Goal: Use online tool/utility: Use online tool/utility

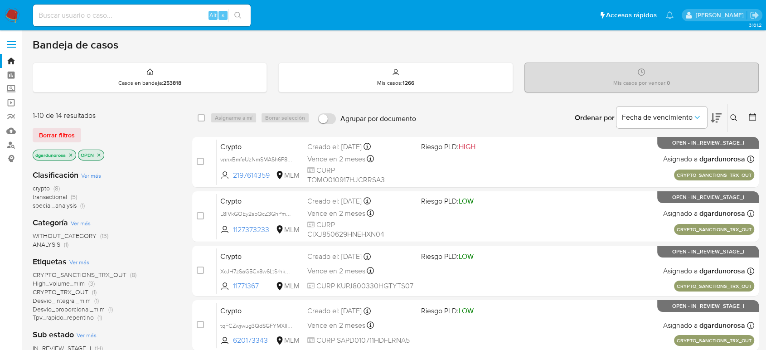
click at [732, 115] on icon at bounding box center [733, 117] width 7 height 7
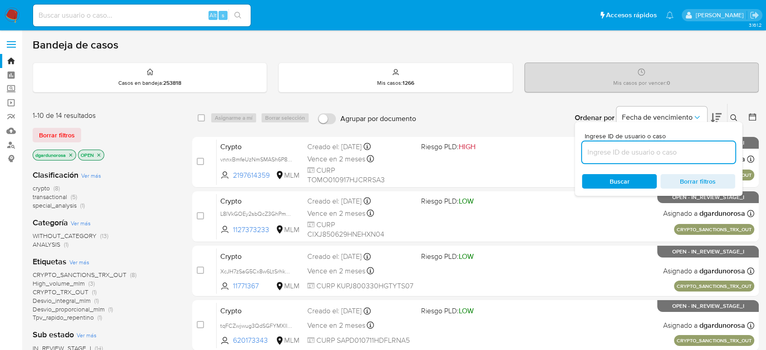
click at [693, 149] on input at bounding box center [658, 152] width 153 height 12
type input "kzX5byDrEdGqRdUSCrmQgb8s"
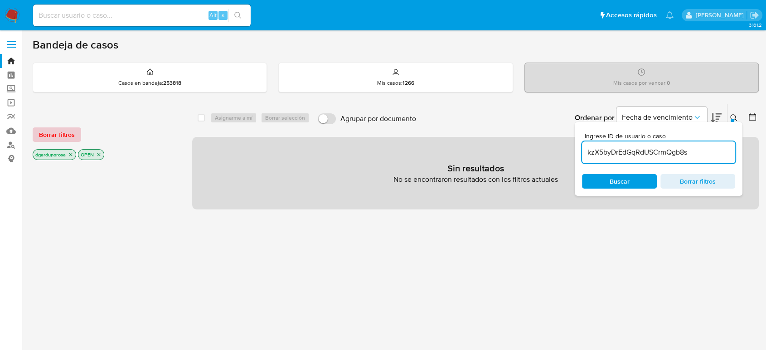
click at [65, 136] on span "Borrar filtros" at bounding box center [57, 134] width 36 height 13
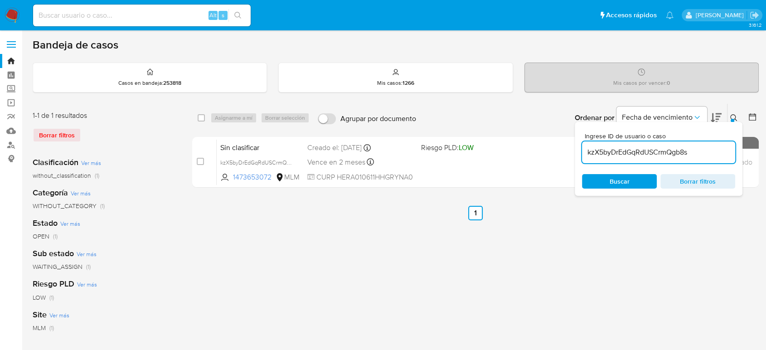
click at [734, 117] on icon at bounding box center [733, 117] width 7 height 7
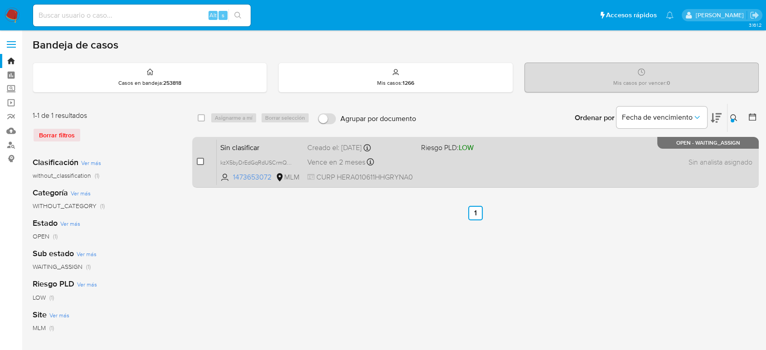
click at [202, 160] on input "checkbox" at bounding box center [200, 161] width 7 height 7
checkbox input "true"
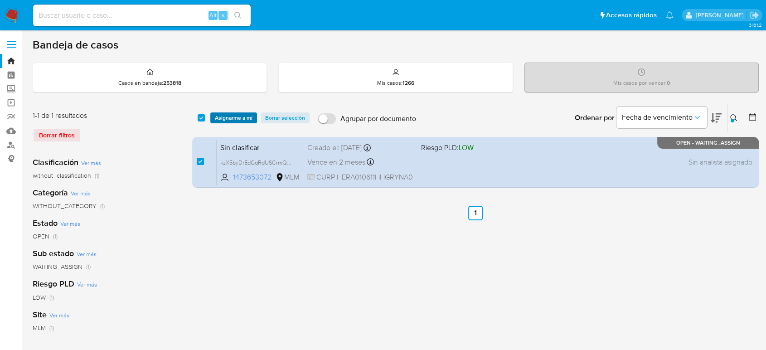
click at [231, 116] on span "Asignarme a mí" at bounding box center [234, 117] width 38 height 9
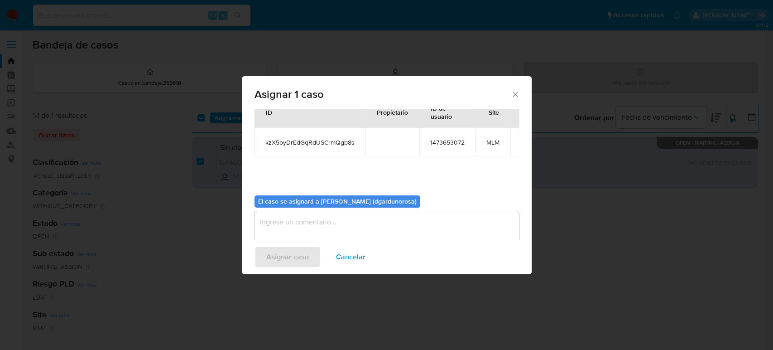
scroll to position [46, 0]
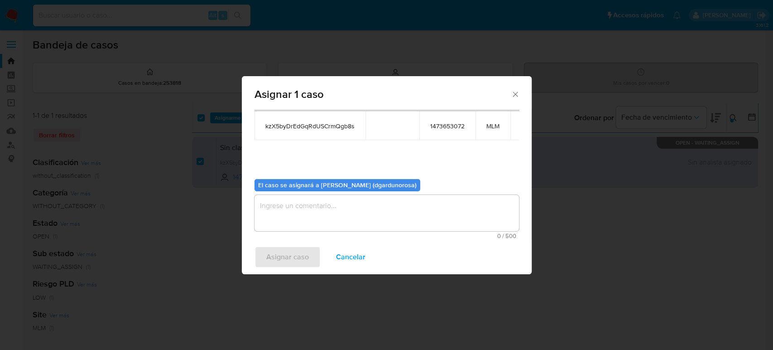
click at [375, 192] on div "El caso se asignará a Diego Eduardo Garduno (dgardunorosa) 0 / 500 500 caracter…" at bounding box center [387, 205] width 265 height 67
click at [375, 201] on textarea "assign-modal" at bounding box center [387, 213] width 265 height 36
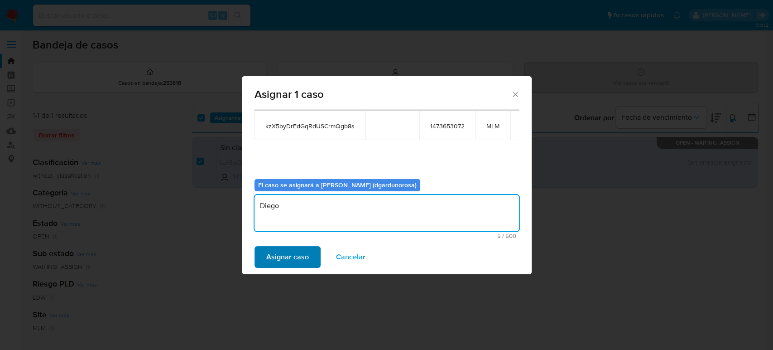
type textarea "Diego"
click at [293, 248] on span "Asignar caso" at bounding box center [287, 257] width 43 height 20
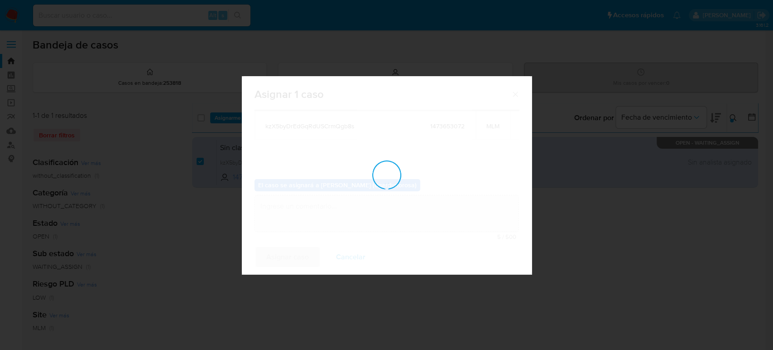
checkbox input "false"
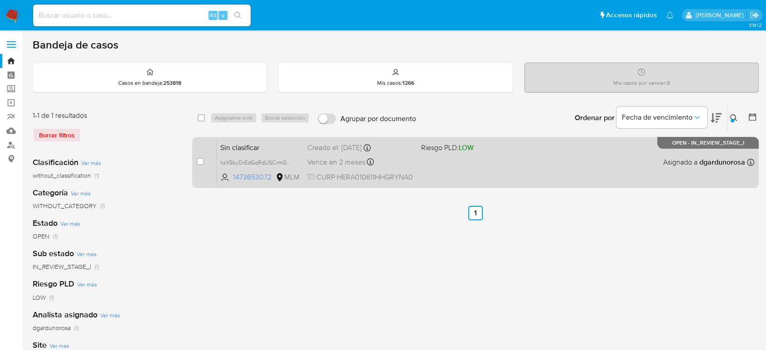
click at [551, 170] on div "Sin clasificar kzX5byDrEdGqRdUSCrmQgb8s 1473653072 MLM Riesgo PLD: LOW Creado e…" at bounding box center [485, 162] width 537 height 46
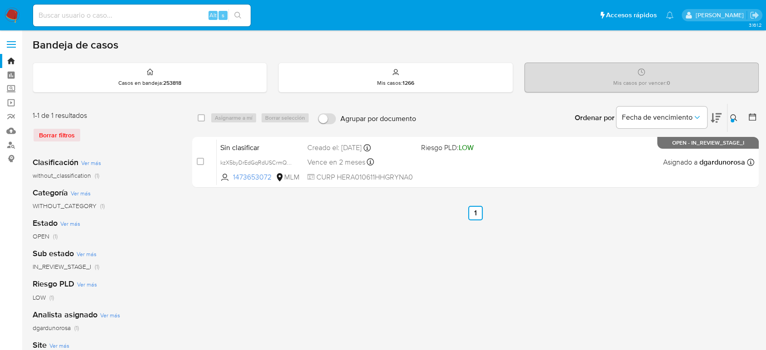
click at [731, 119] on div at bounding box center [732, 121] width 4 height 4
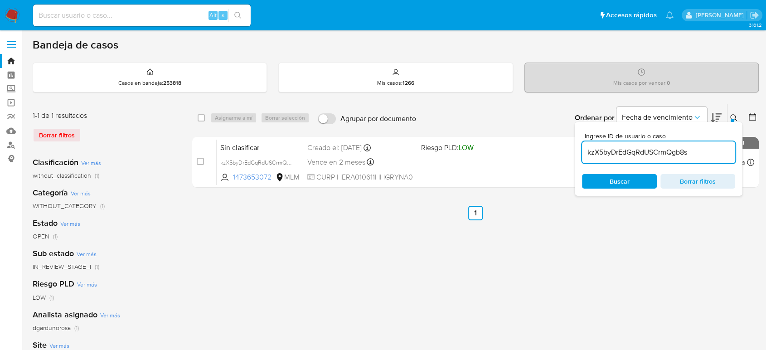
click at [670, 152] on input "kzX5byDrEdGqRdUSCrmQgb8s" at bounding box center [658, 152] width 153 height 12
click at [670, 153] on input "kzX5byDrEdGqRdUSCrmQgb8s" at bounding box center [658, 152] width 153 height 12
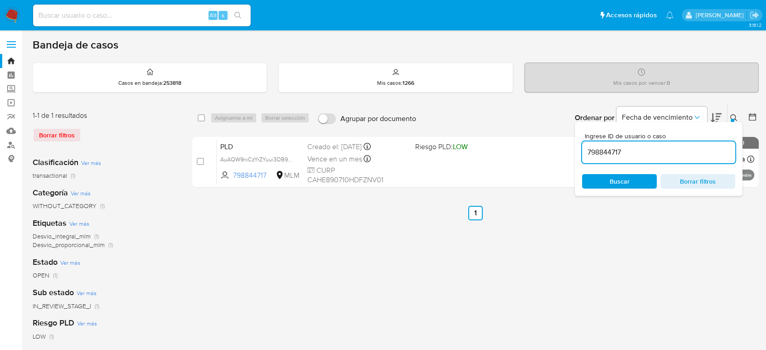
click at [733, 116] on icon at bounding box center [733, 117] width 7 height 7
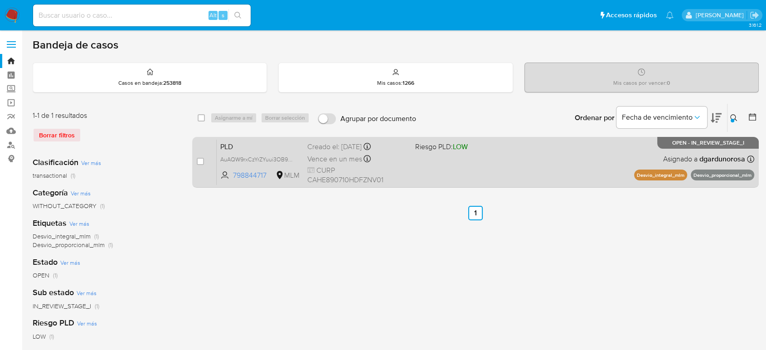
click at [561, 164] on div "PLD AuAQW9rxCzYrZYuui3OB9qSY 798844717 MLM Riesgo PLD: LOW Creado el: 12/09/202…" at bounding box center [485, 162] width 537 height 46
drag, startPoint x: 288, startPoint y: 157, endPoint x: 272, endPoint y: 173, distance: 22.4
click at [288, 158] on span "AuAQW9rxCzYrZYuui3OB9qSY" at bounding box center [258, 159] width 77 height 10
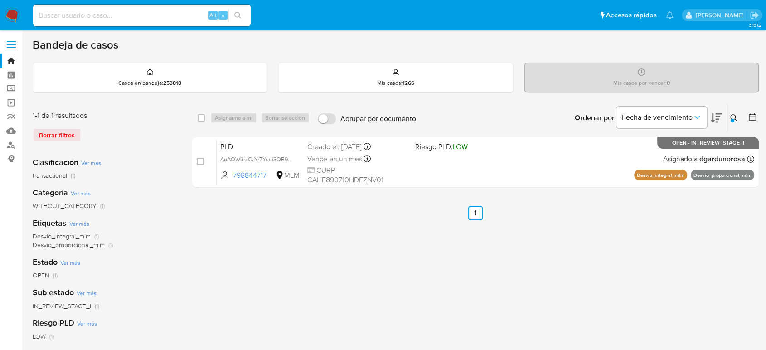
click at [731, 119] on div at bounding box center [732, 121] width 4 height 4
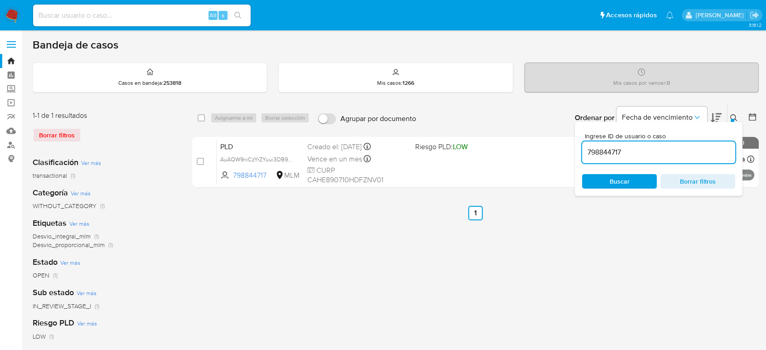
click at [604, 151] on input "798844717" at bounding box center [658, 152] width 153 height 12
type input "52034876"
click at [737, 115] on icon at bounding box center [733, 117] width 7 height 7
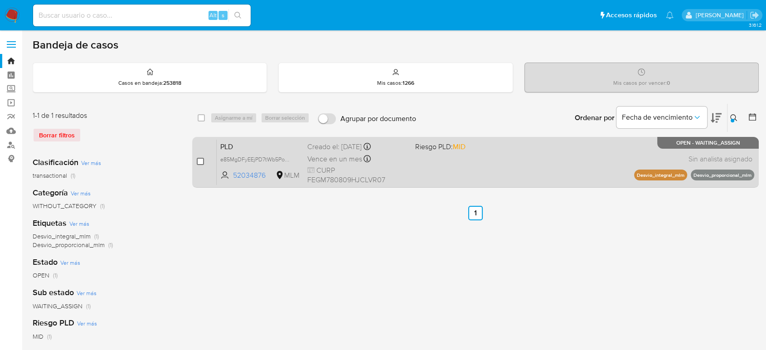
click at [201, 161] on input "checkbox" at bounding box center [200, 161] width 7 height 7
checkbox input "true"
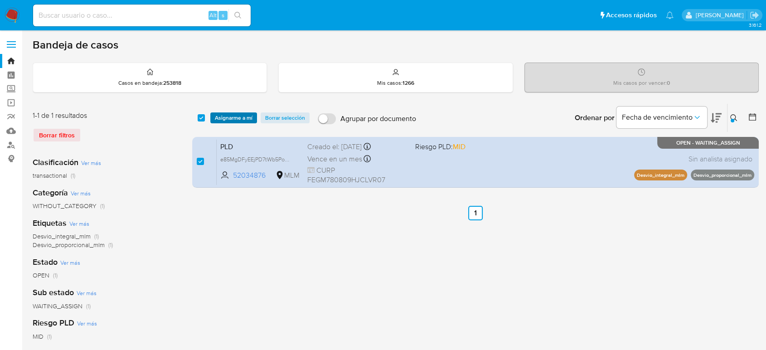
click at [228, 120] on span "Asignarme a mí" at bounding box center [234, 117] width 38 height 9
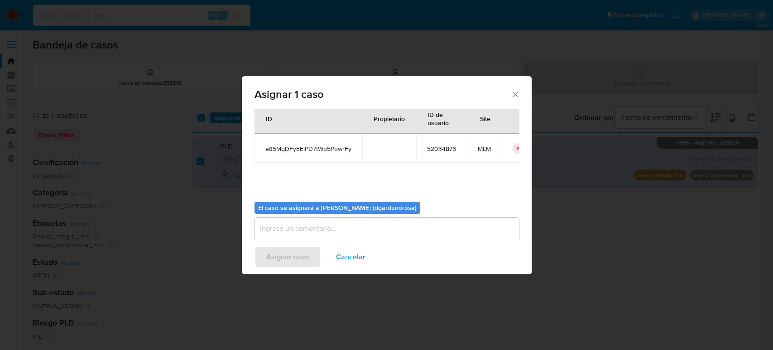
scroll to position [46, 0]
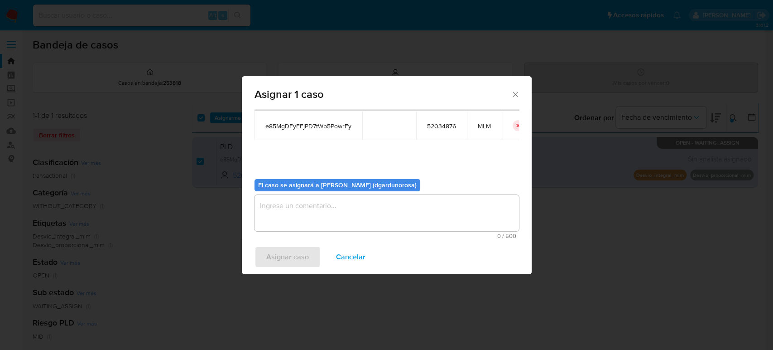
click at [349, 211] on textarea "assign-modal" at bounding box center [387, 213] width 265 height 36
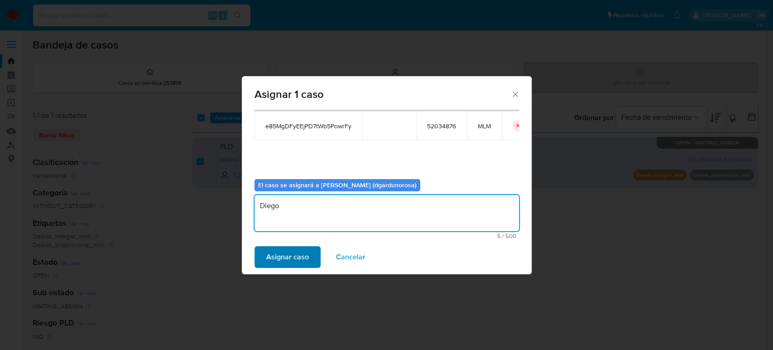
type textarea "Diego"
click at [303, 253] on span "Asignar caso" at bounding box center [287, 257] width 43 height 20
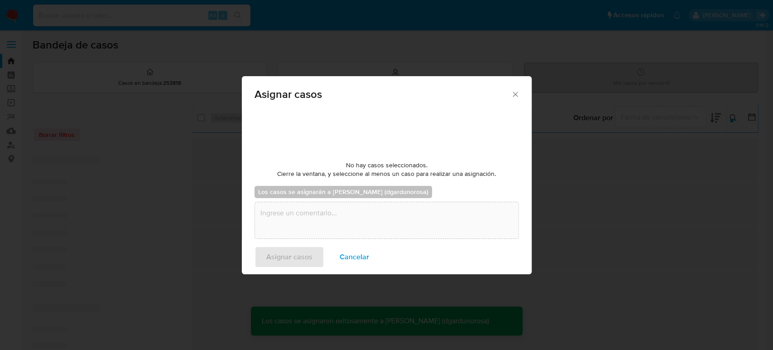
checkbox input "false"
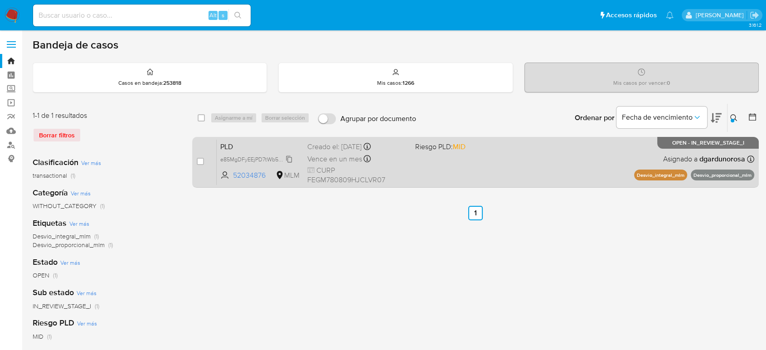
click at [286, 161] on span "e85MgDFyEEjPD7tWb5PowrFy" at bounding box center [258, 159] width 76 height 10
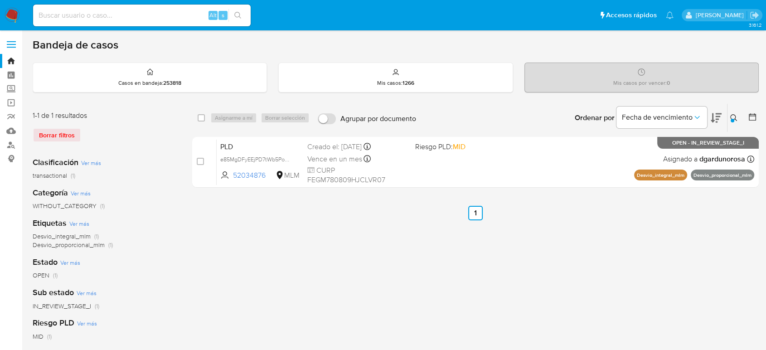
click at [730, 119] on div at bounding box center [732, 121] width 4 height 4
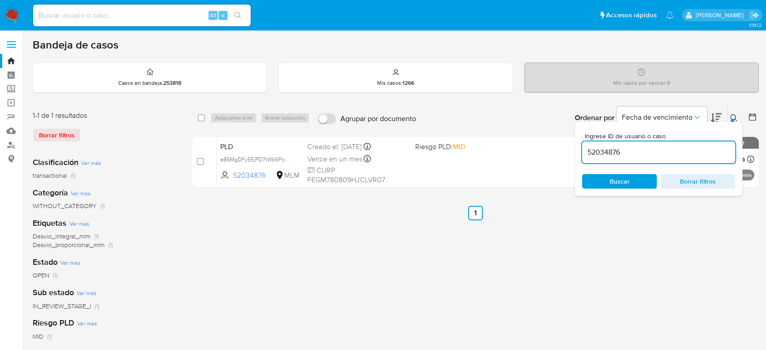
click at [613, 151] on input "52034876" at bounding box center [658, 152] width 153 height 12
type input "302698885"
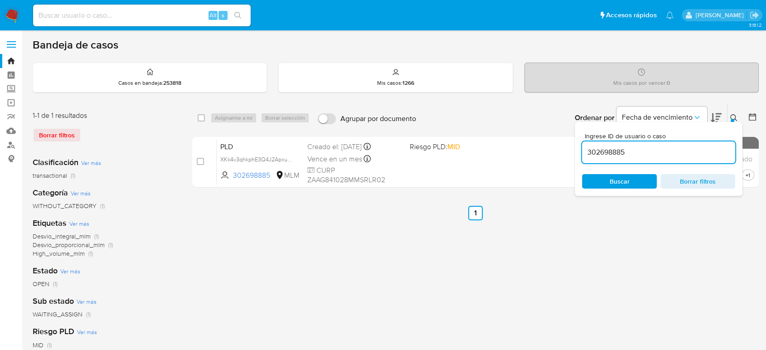
click at [736, 114] on icon at bounding box center [733, 117] width 7 height 7
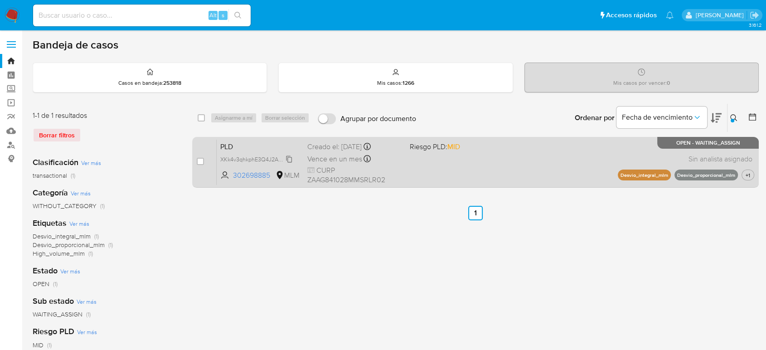
click at [290, 159] on span "XKk4v3qhkphE3Q4J2ApxuX7R" at bounding box center [258, 159] width 77 height 10
click at [749, 172] on span "+1" at bounding box center [747, 175] width 8 height 8
click at [199, 159] on input "checkbox" at bounding box center [200, 161] width 7 height 7
checkbox input "true"
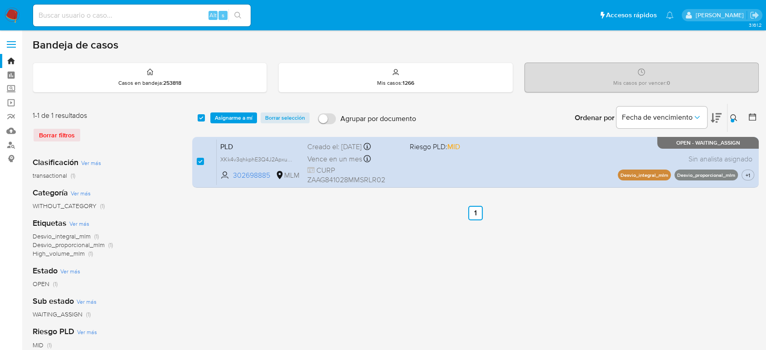
click at [239, 115] on span "Asignarme a mí" at bounding box center [234, 117] width 38 height 9
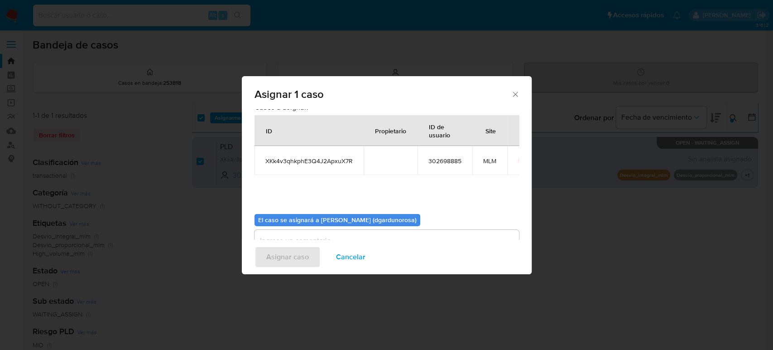
scroll to position [46, 0]
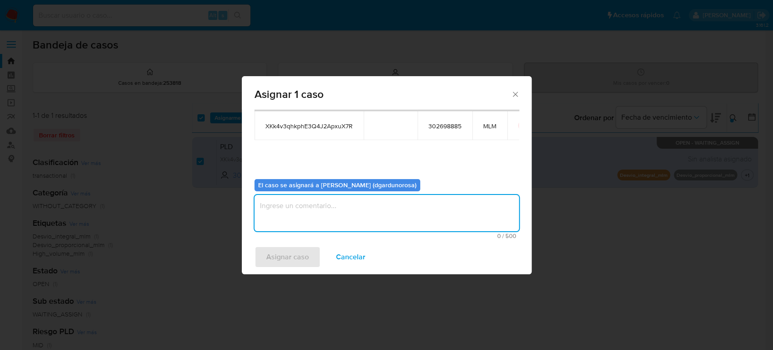
click at [350, 207] on textarea "assign-modal" at bounding box center [387, 213] width 265 height 36
type textarea "diego"
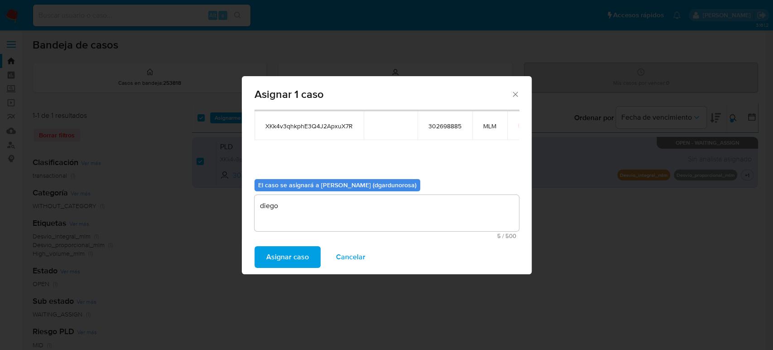
click at [283, 252] on span "Asignar caso" at bounding box center [287, 257] width 43 height 20
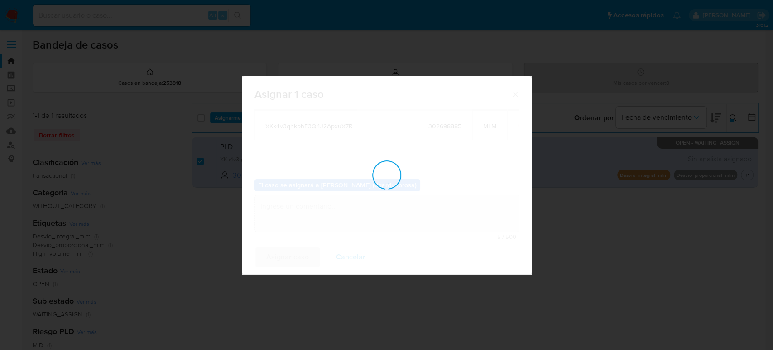
checkbox input "false"
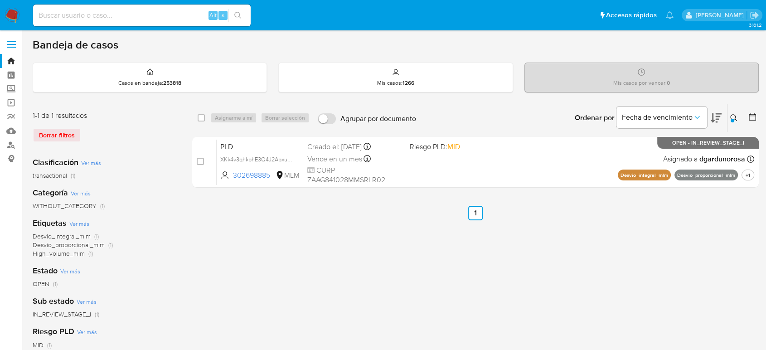
click at [733, 116] on icon at bounding box center [733, 117] width 7 height 7
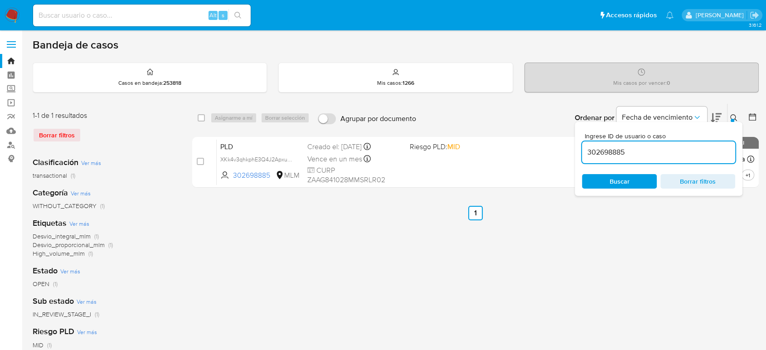
click at [619, 149] on input "302698885" at bounding box center [658, 152] width 153 height 12
click at [620, 149] on input "302698885" at bounding box center [658, 152] width 153 height 12
type input "1527410375"
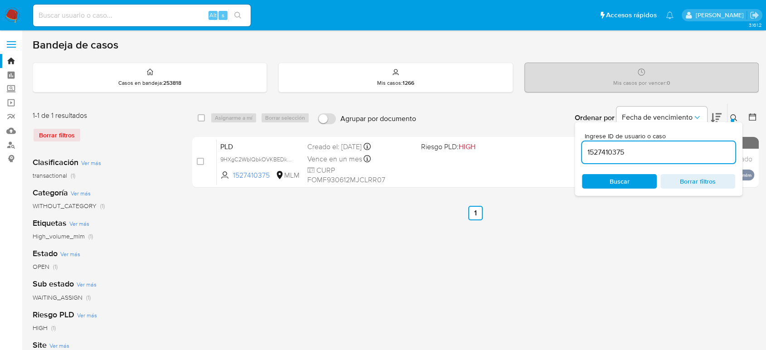
click at [731, 115] on icon at bounding box center [733, 117] width 7 height 7
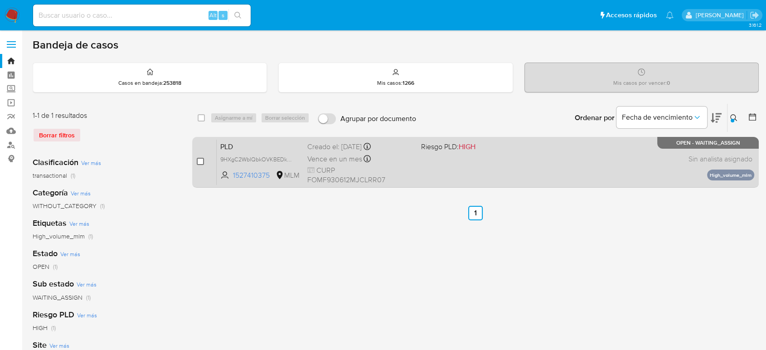
click at [200, 160] on input "checkbox" at bounding box center [200, 161] width 7 height 7
checkbox input "true"
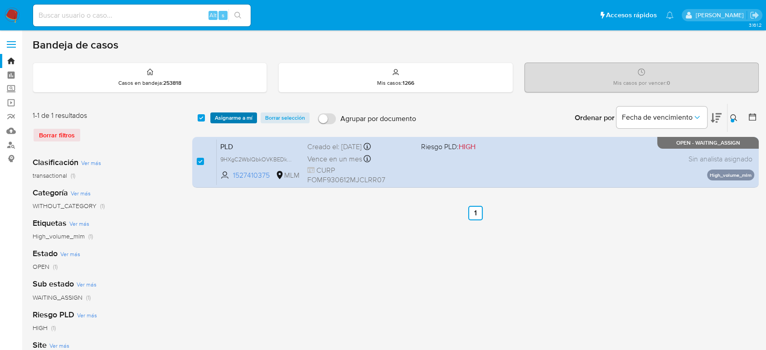
click at [231, 116] on span "Asignarme a mí" at bounding box center [234, 117] width 38 height 9
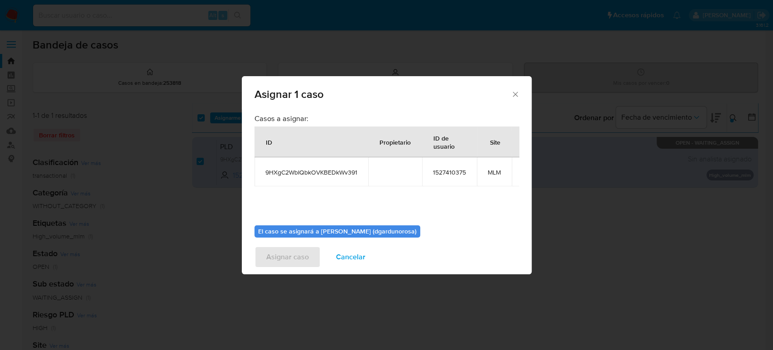
scroll to position [46, 0]
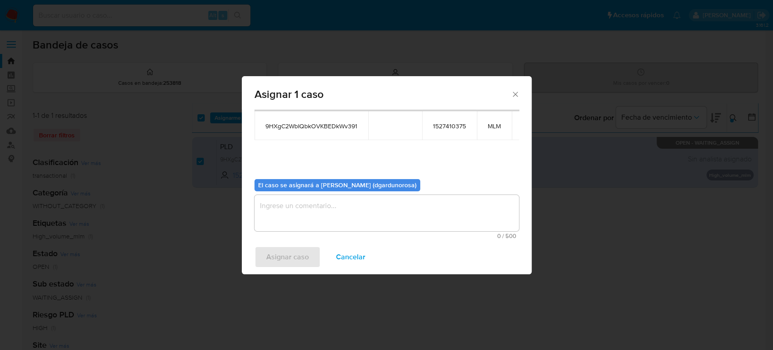
click at [400, 208] on textarea "assign-modal" at bounding box center [387, 213] width 265 height 36
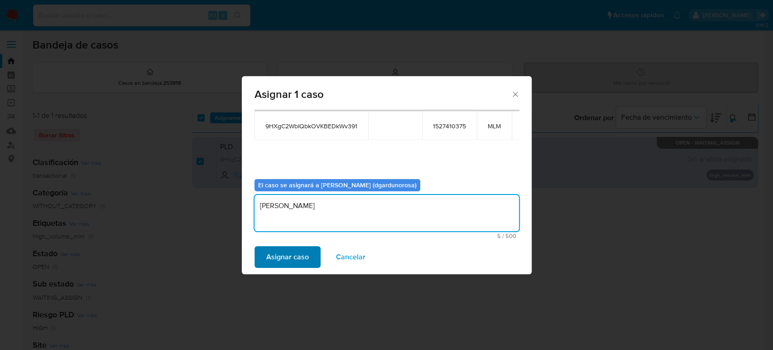
type textarea "dIEGO"
click at [271, 256] on span "Asignar caso" at bounding box center [287, 257] width 43 height 20
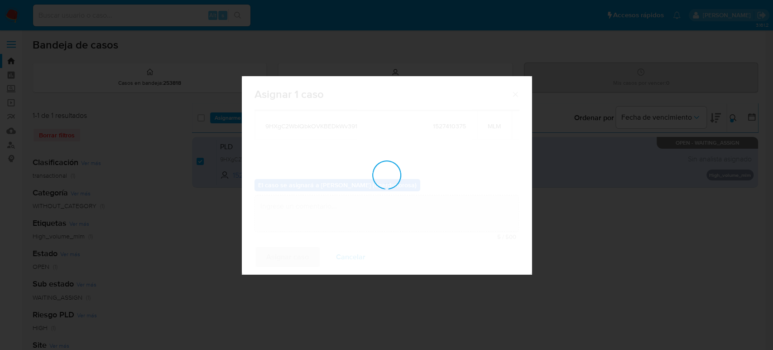
checkbox input "false"
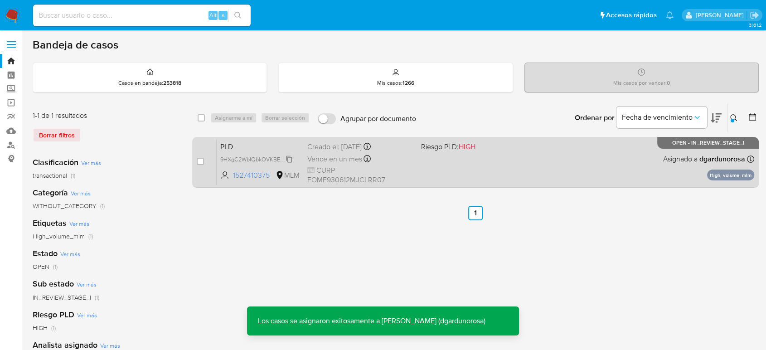
click at [289, 157] on span "9HXgC2WbIQbkOVKBEDkWv391" at bounding box center [261, 159] width 82 height 10
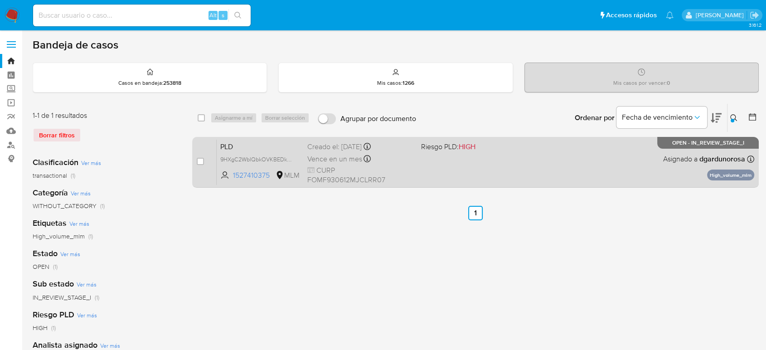
click at [476, 169] on div "PLD 9HXgC2WbIQbkOVKBEDkWv391 1527410375 MLM Riesgo PLD: HIGH Creado el: 12/09/2…" at bounding box center [485, 162] width 537 height 46
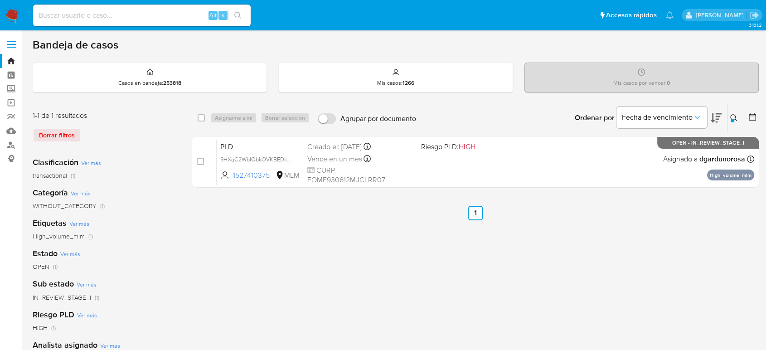
click at [731, 116] on icon at bounding box center [733, 117] width 7 height 7
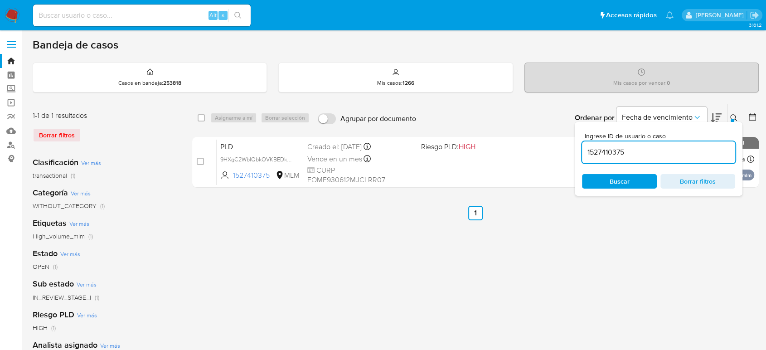
click at [616, 148] on input "1527410375" at bounding box center [658, 152] width 153 height 12
type input "2491720995"
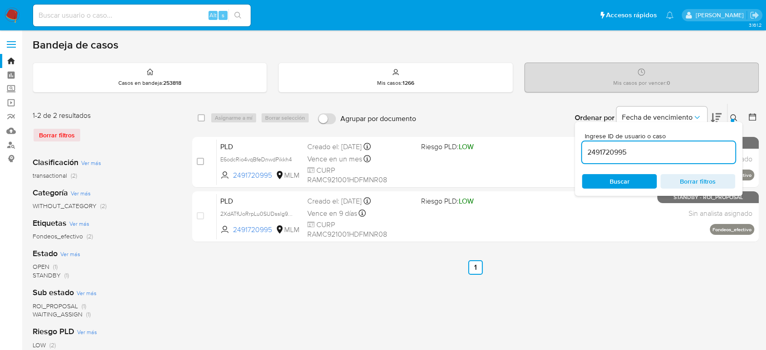
click at [732, 119] on div at bounding box center [732, 121] width 4 height 4
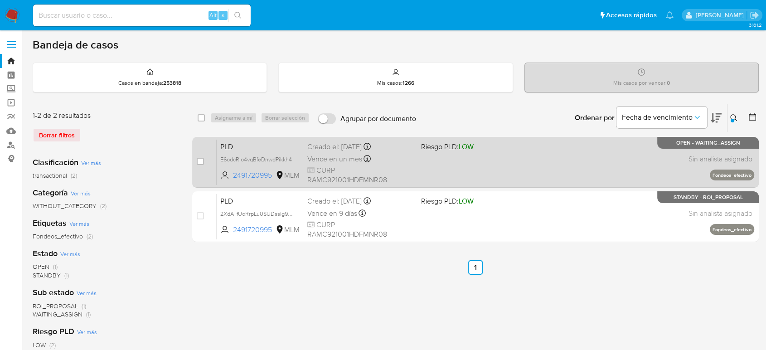
drag, startPoint x: 200, startPoint y: 161, endPoint x: 206, endPoint y: 155, distance: 8.7
click at [200, 162] on input "checkbox" at bounding box center [200, 161] width 7 height 7
checkbox input "true"
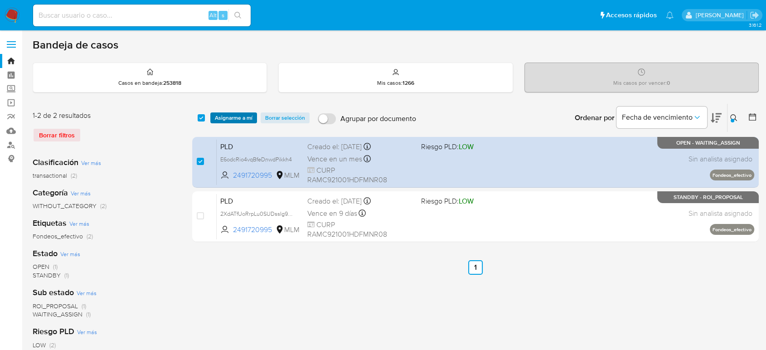
click at [231, 114] on span "Asignarme a mí" at bounding box center [234, 117] width 38 height 9
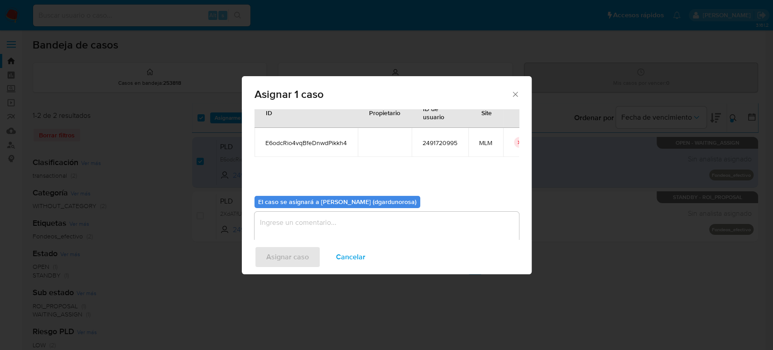
scroll to position [46, 0]
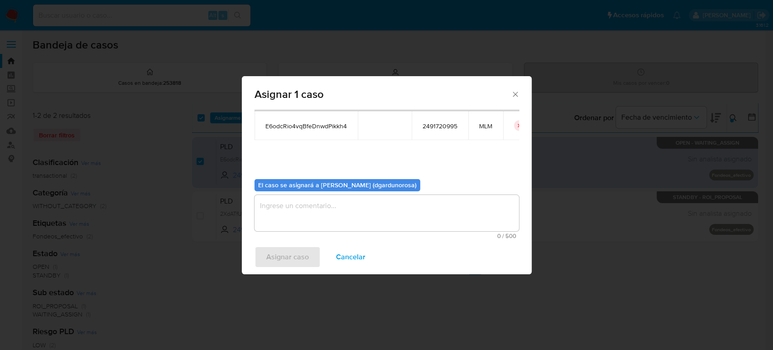
click at [361, 209] on textarea "assign-modal" at bounding box center [387, 213] width 265 height 36
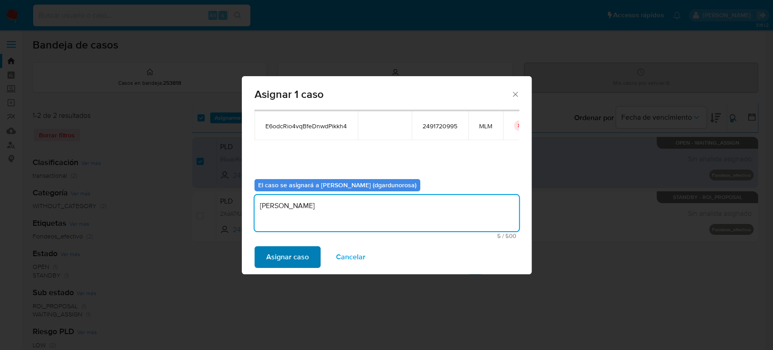
type textarea "dIEGO"
click at [281, 261] on span "Asignar caso" at bounding box center [287, 257] width 43 height 20
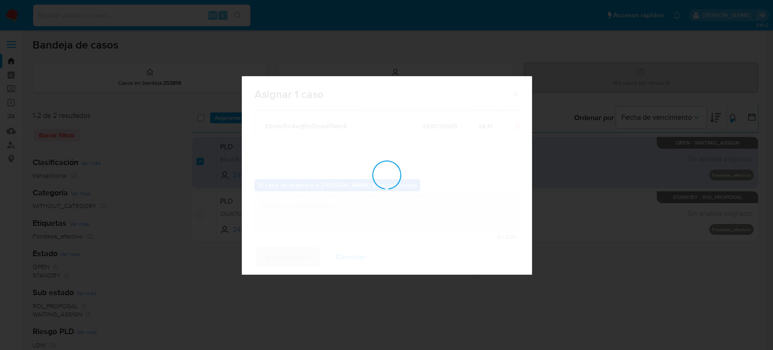
checkbox input "false"
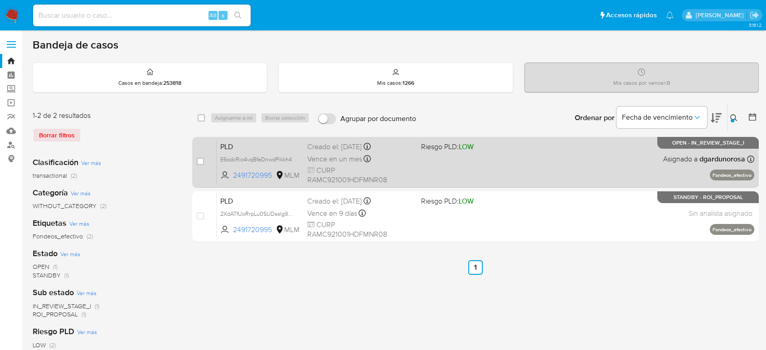
click at [456, 166] on div "PLD E6odcRio4vqBfeDnwdPikkh4 2491720995 MLM Riesgo PLD: LOW Creado el: 12/09/20…" at bounding box center [485, 162] width 537 height 46
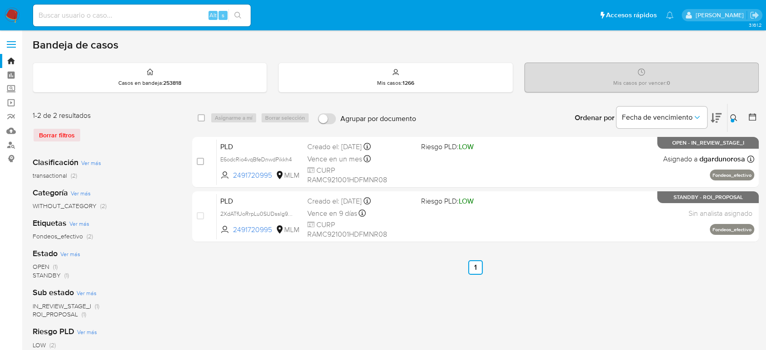
click at [734, 116] on icon at bounding box center [733, 117] width 7 height 7
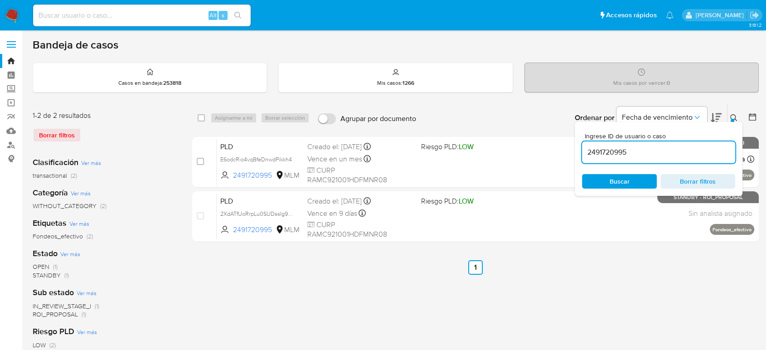
click at [622, 149] on input "2491720995" at bounding box center [658, 152] width 153 height 12
click at [612, 151] on input "2491720995" at bounding box center [658, 152] width 153 height 12
click at [612, 152] on input "2491720995" at bounding box center [658, 152] width 153 height 12
type input "267637816"
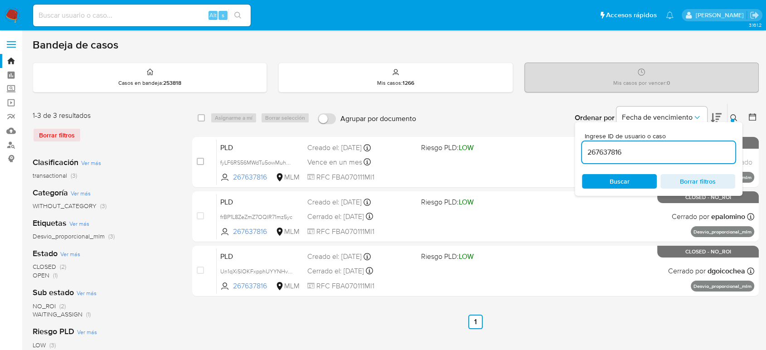
click at [736, 118] on icon at bounding box center [733, 117] width 7 height 7
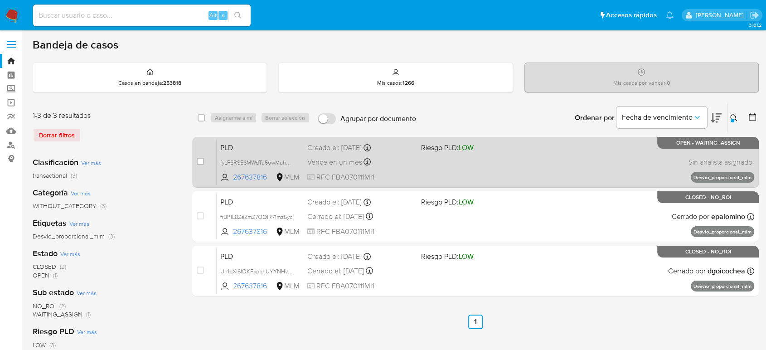
click at [205, 160] on div "case-item-checkbox No es posible asignar el caso" at bounding box center [207, 162] width 20 height 46
click at [198, 165] on div "case-item-checkbox" at bounding box center [200, 162] width 7 height 11
click at [197, 162] on input "checkbox" at bounding box center [200, 161] width 7 height 7
checkbox input "true"
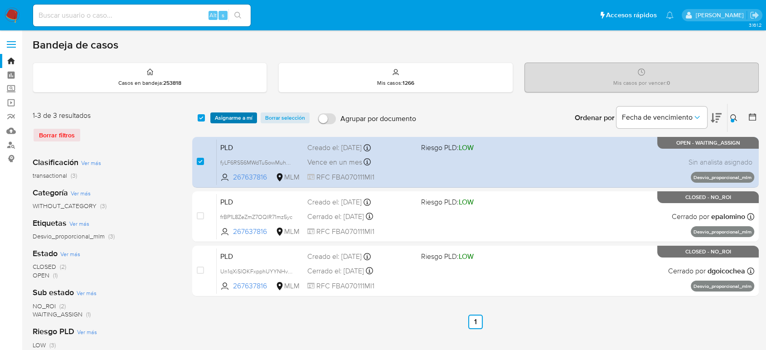
click at [232, 114] on span "Asignarme a mí" at bounding box center [234, 117] width 38 height 9
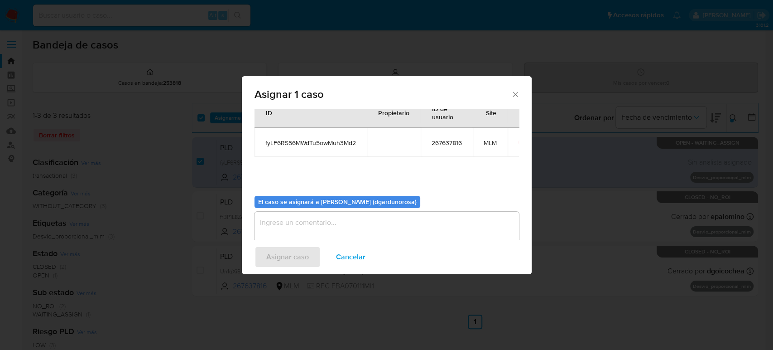
scroll to position [46, 0]
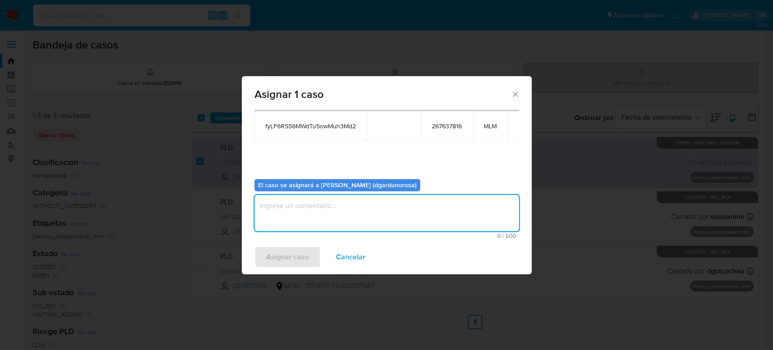
click at [374, 219] on textarea "assign-modal" at bounding box center [387, 213] width 265 height 36
type textarea "Diego"
click at [330, 133] on td "fyLF6RS56MWdTu5owMuh3Md2" at bounding box center [311, 125] width 112 height 29
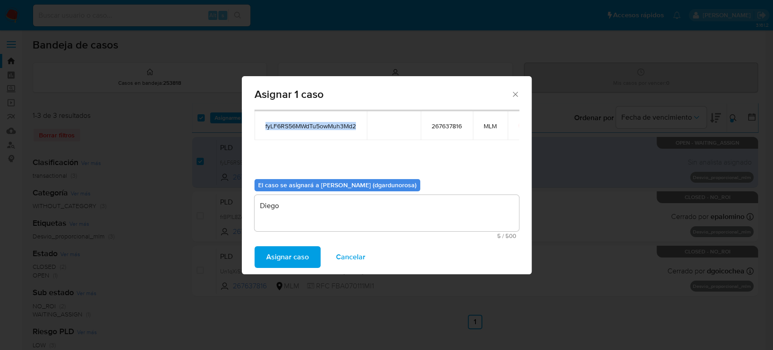
click at [330, 133] on td "fyLF6RS56MWdTu5owMuh3Md2" at bounding box center [311, 125] width 112 height 29
copy span "fyLF6RS56MWdTu5owMuh3Md2"
click at [298, 257] on span "Asignar caso" at bounding box center [287, 257] width 43 height 20
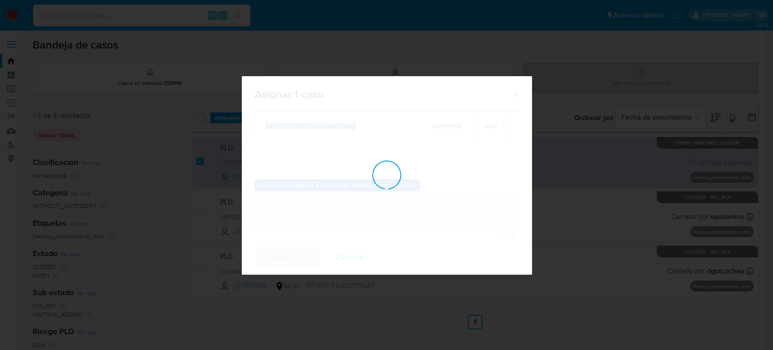
checkbox input "false"
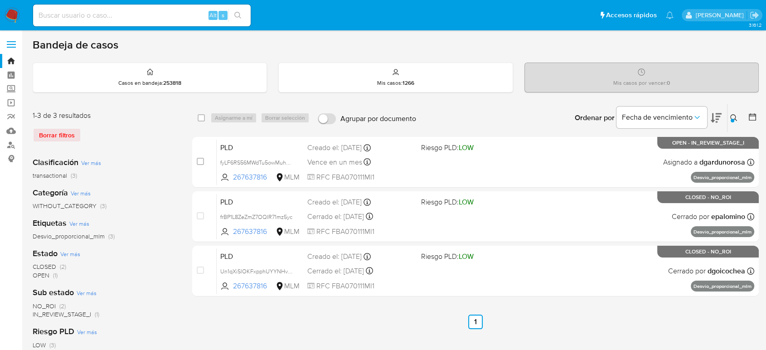
click at [730, 116] on icon at bounding box center [733, 117] width 7 height 7
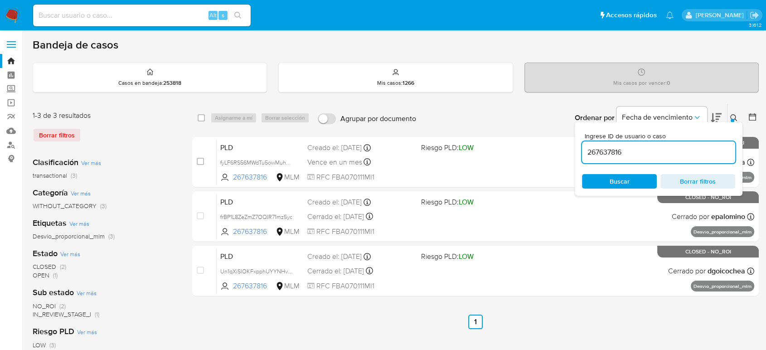
click at [609, 152] on input "267637816" at bounding box center [658, 152] width 153 height 12
type input "1156101269"
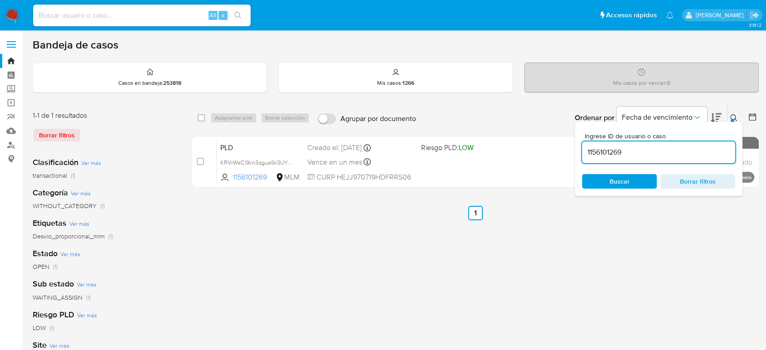
click at [736, 116] on icon at bounding box center [733, 117] width 7 height 7
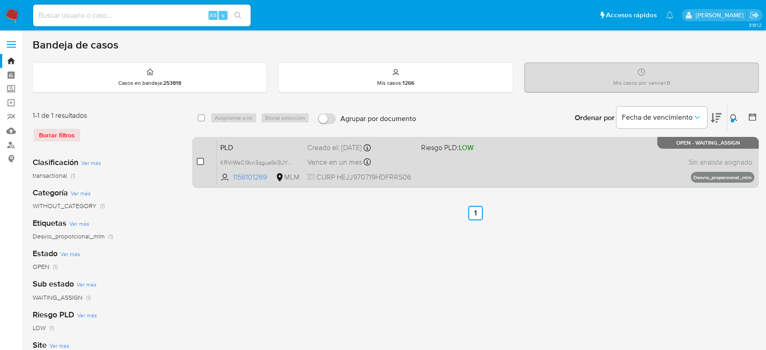
click at [197, 164] on input "checkbox" at bounding box center [200, 161] width 7 height 7
checkbox input "true"
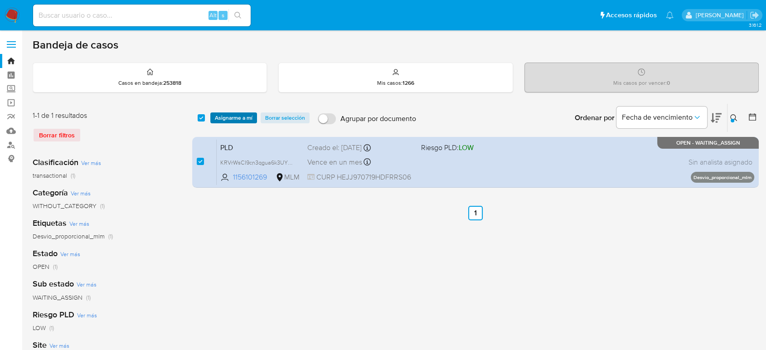
click at [228, 121] on span "Asignarme a mí" at bounding box center [234, 117] width 38 height 9
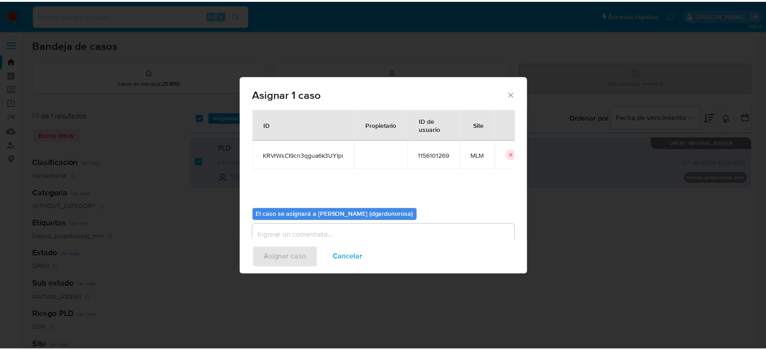
scroll to position [46, 0]
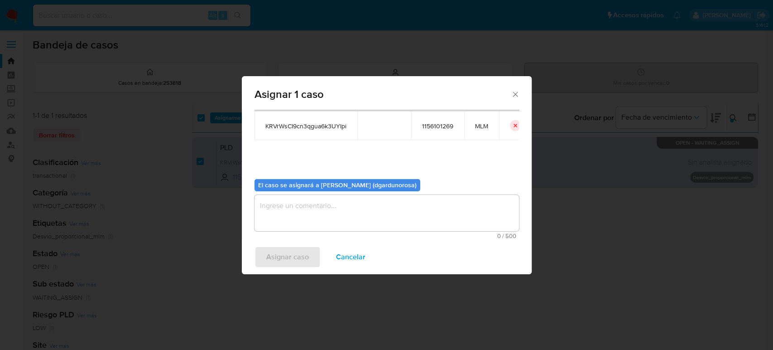
click at [337, 201] on textarea "assign-modal" at bounding box center [387, 213] width 265 height 36
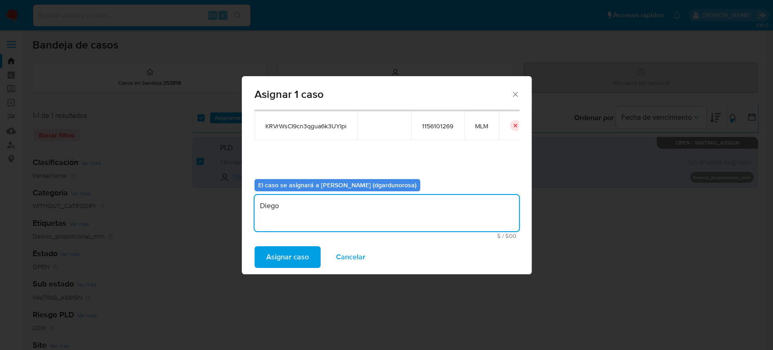
type textarea "Diego"
click at [293, 135] on td "KRVrWsCI9cn3qgua6k3UYIpi" at bounding box center [306, 125] width 103 height 29
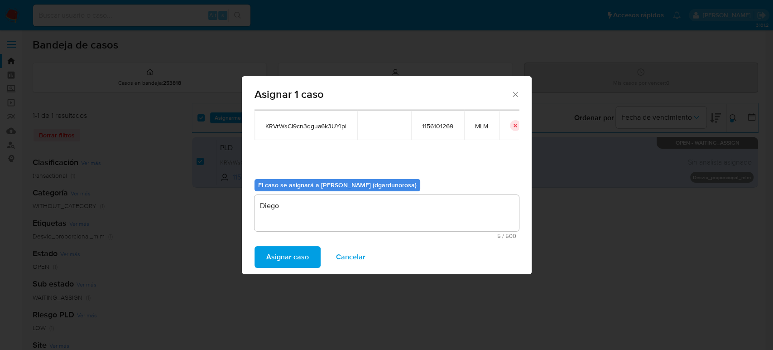
click at [290, 130] on td "KRVrWsCI9cn3qgua6k3UYIpi" at bounding box center [306, 125] width 103 height 29
copy span "KRVrWsCI9cn3qgua6k3UYIpi"
click at [301, 257] on span "Asignar caso" at bounding box center [287, 257] width 43 height 20
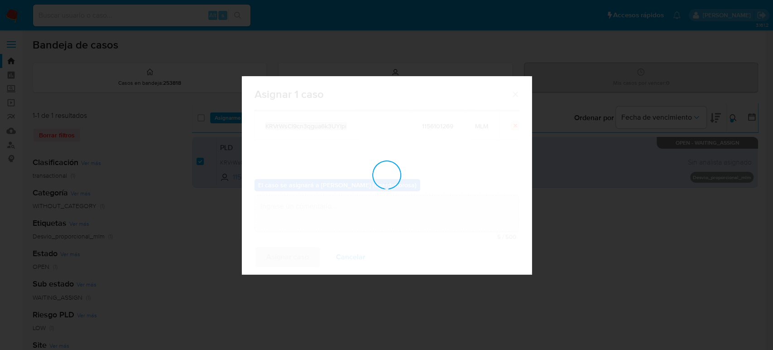
checkbox input "false"
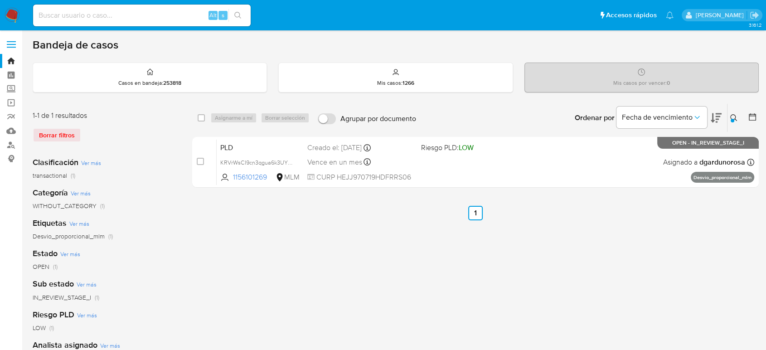
click at [430, 257] on div "select-all-cases-checkbox Asignarme a mí Borrar selección Agrupar por documento…" at bounding box center [475, 302] width 566 height 398
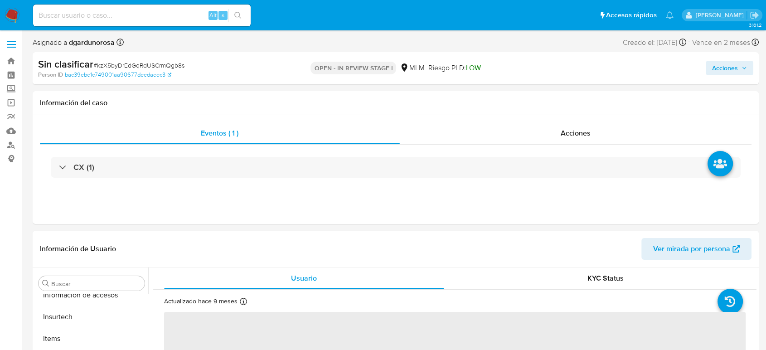
scroll to position [426, 0]
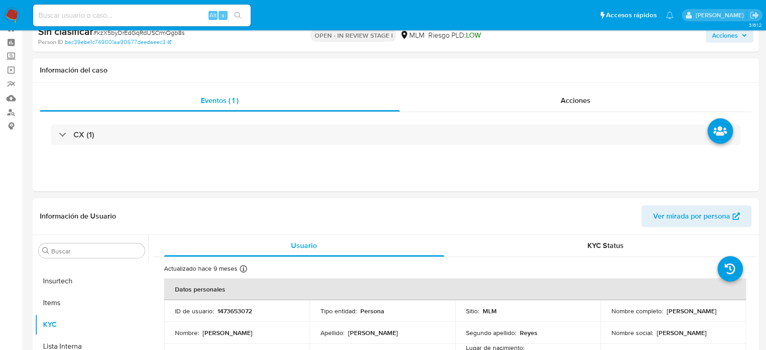
select select "10"
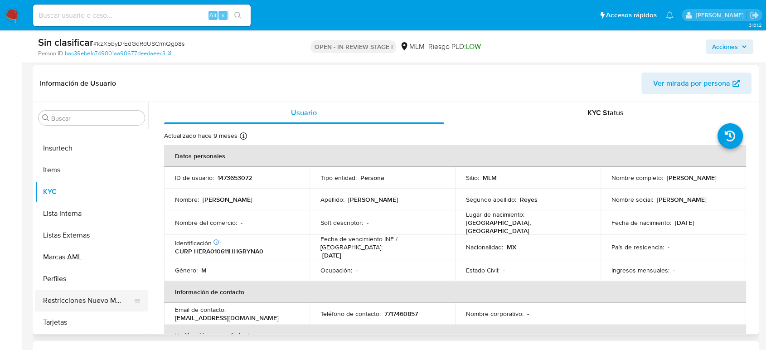
scroll to position [151, 0]
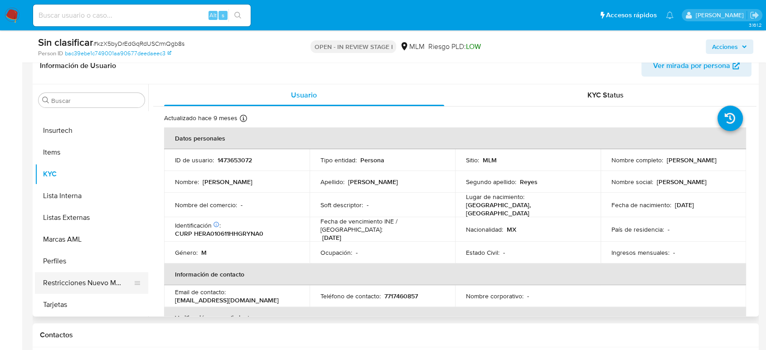
click at [85, 282] on button "Restricciones Nuevo Mundo" at bounding box center [88, 283] width 106 height 22
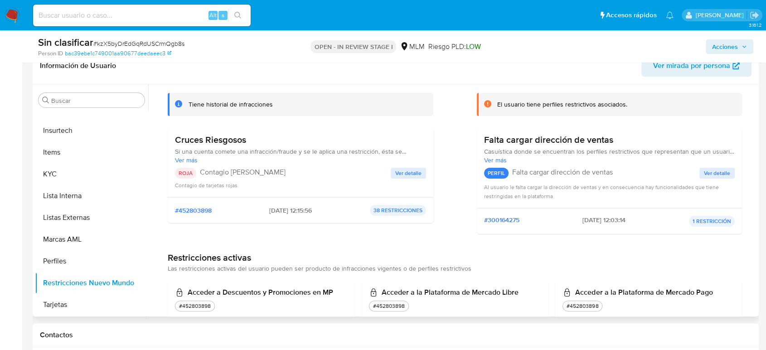
scroll to position [0, 0]
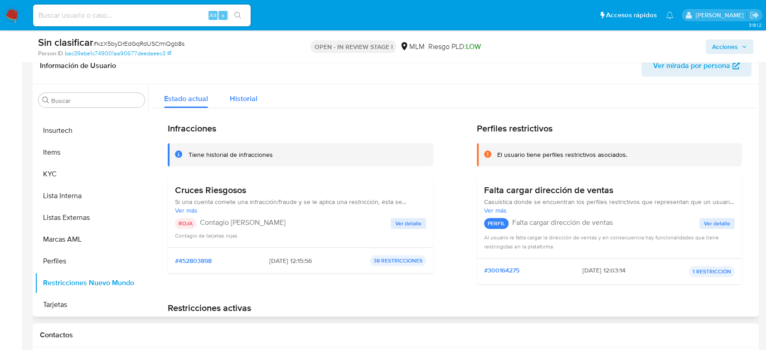
click at [249, 99] on span "Historial" at bounding box center [244, 98] width 28 height 10
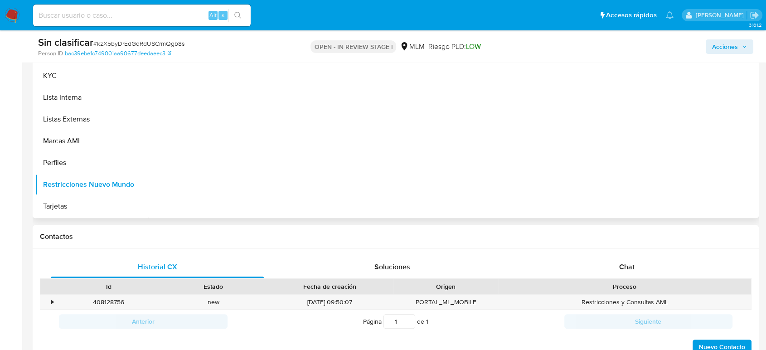
scroll to position [151, 0]
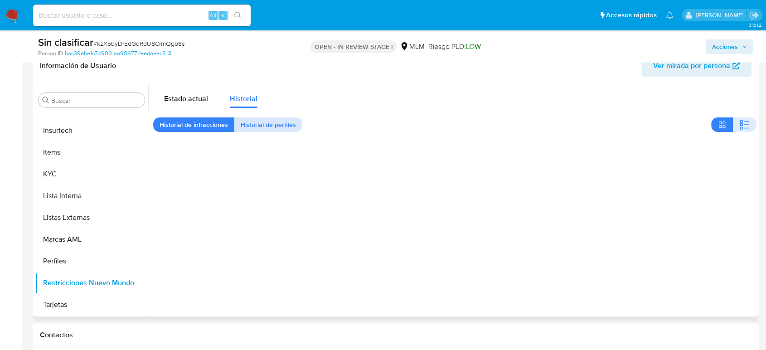
click at [260, 125] on span "Historial de perfiles" at bounding box center [268, 124] width 55 height 13
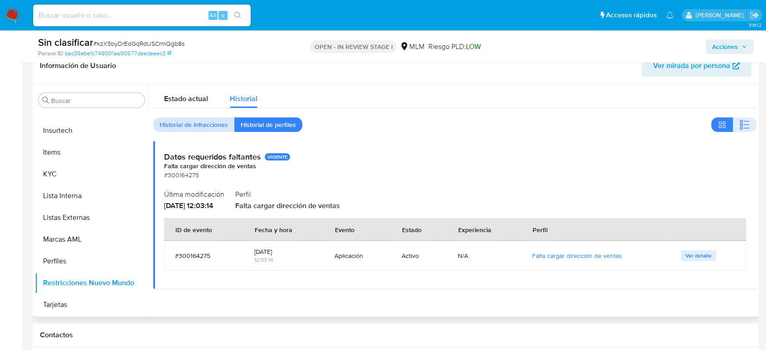
click at [202, 119] on span "Historial de infracciones" at bounding box center [193, 124] width 68 height 13
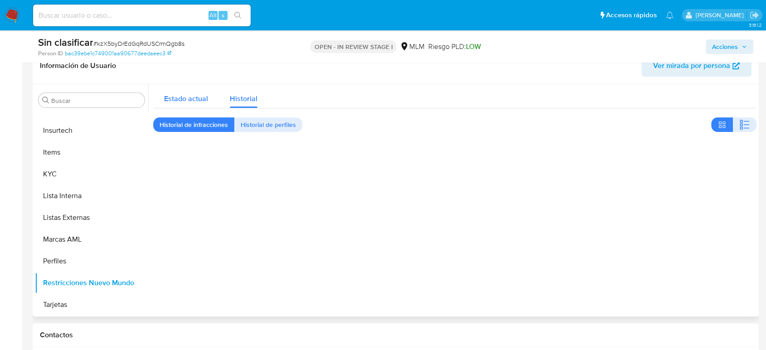
click at [192, 102] on span "Estado actual" at bounding box center [186, 98] width 44 height 10
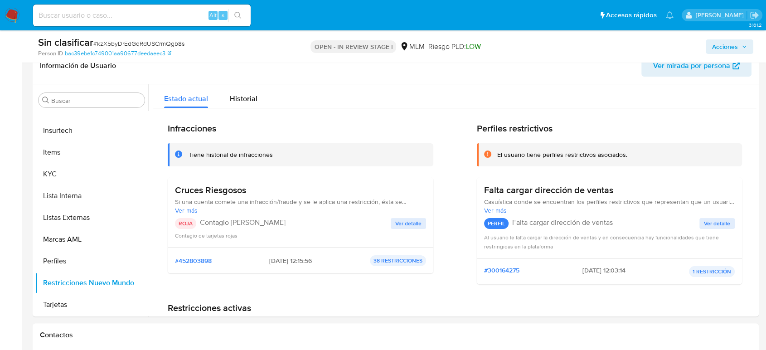
click at [732, 48] on span "Acciones" at bounding box center [725, 46] width 26 height 14
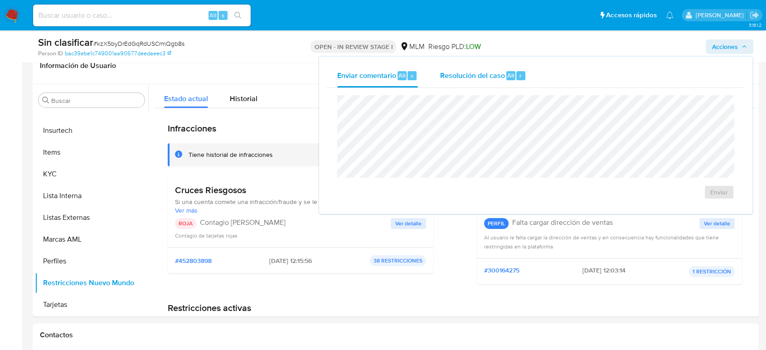
click at [470, 78] on span "Resolución del caso" at bounding box center [471, 75] width 65 height 10
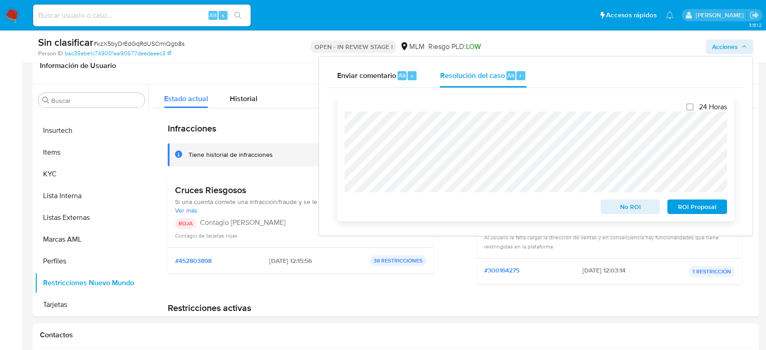
click at [620, 207] on span "No ROI" at bounding box center [630, 206] width 47 height 13
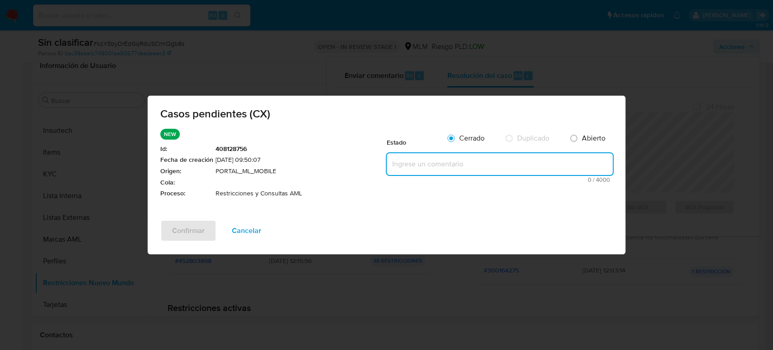
click at [466, 166] on textarea at bounding box center [500, 164] width 226 height 22
paste textarea "Se valida CX, se trata de cliente con bloqueo por cruces riesgosos. No es posib…"
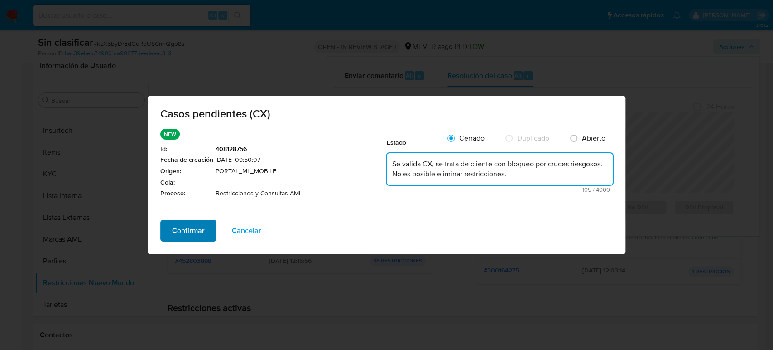
type textarea "Se valida CX, se trata de cliente con bloqueo por cruces riesgosos. No es posib…"
click at [186, 231] on span "Confirmar" at bounding box center [188, 231] width 33 height 20
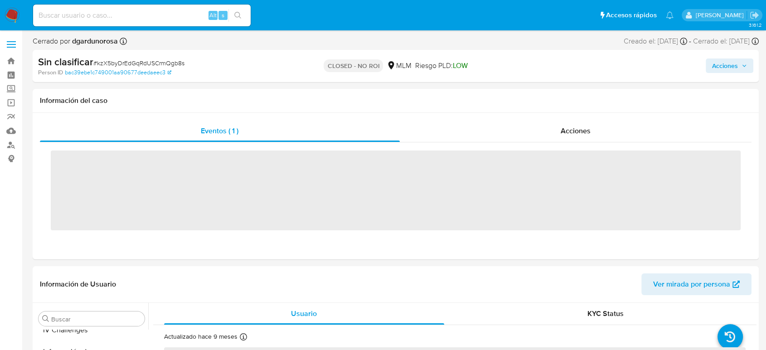
scroll to position [426, 0]
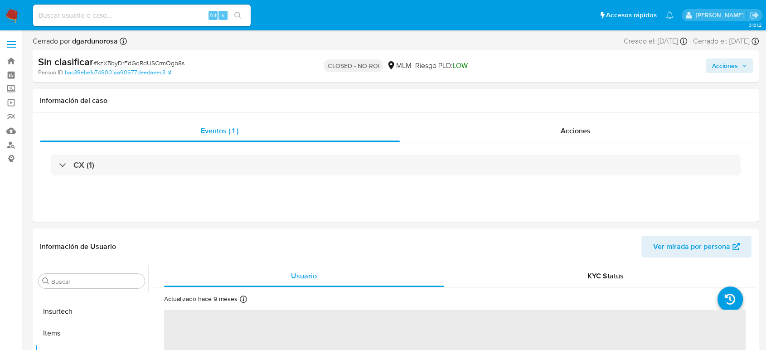
select select "10"
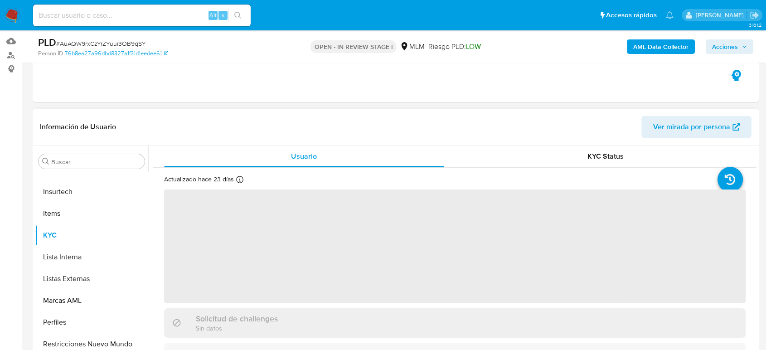
scroll to position [151, 0]
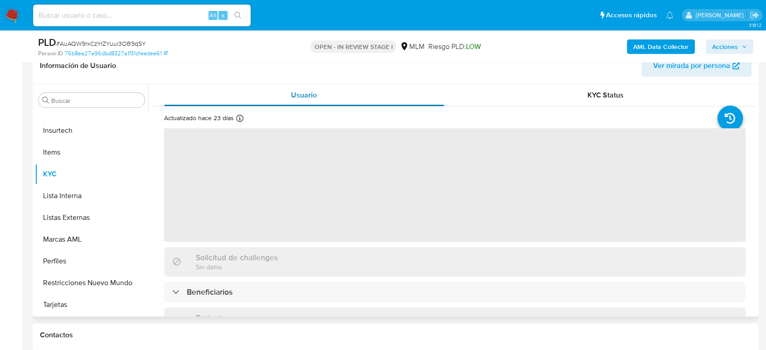
select select "10"
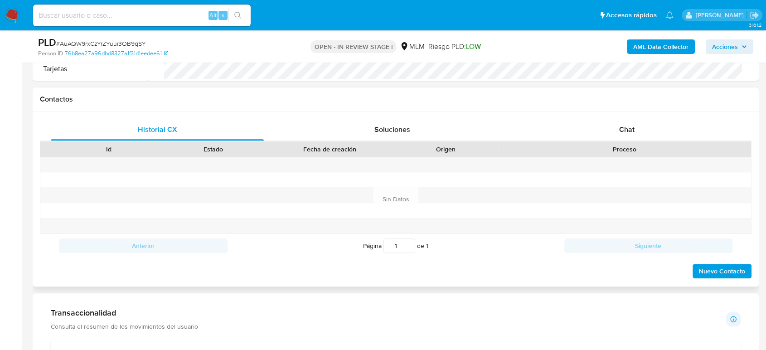
scroll to position [402, 0]
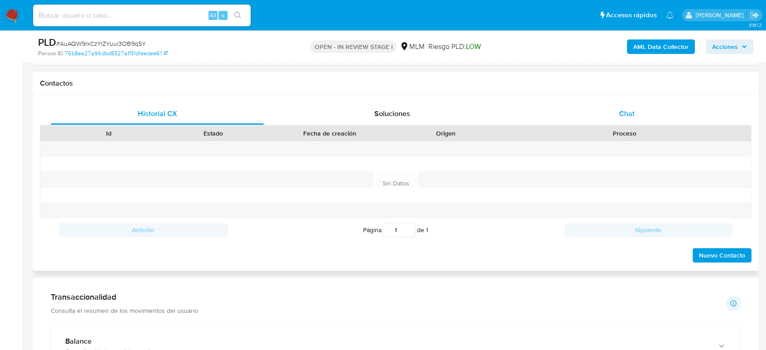
click at [627, 117] on span "Chat" at bounding box center [626, 113] width 15 height 10
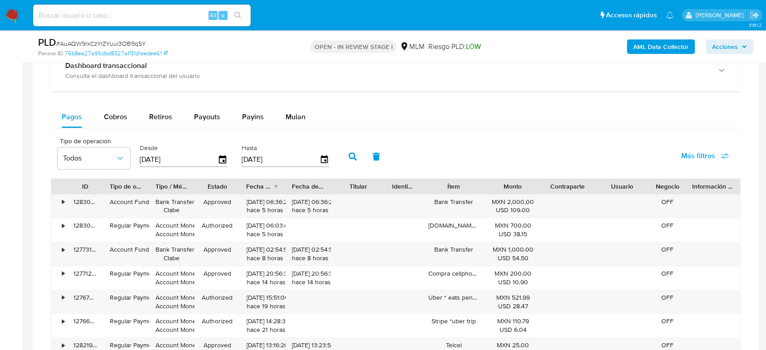
scroll to position [805, 0]
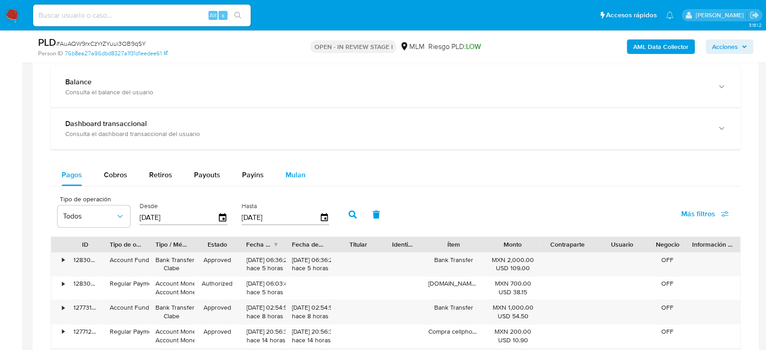
click at [301, 169] on div "Mulan" at bounding box center [295, 175] width 20 height 22
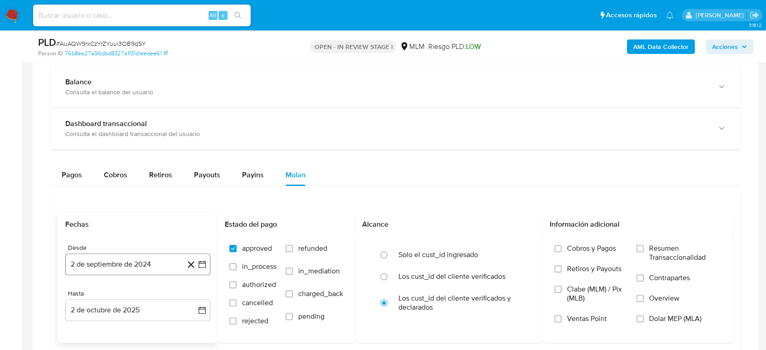
click at [205, 262] on icon "button" at bounding box center [201, 263] width 7 height 7
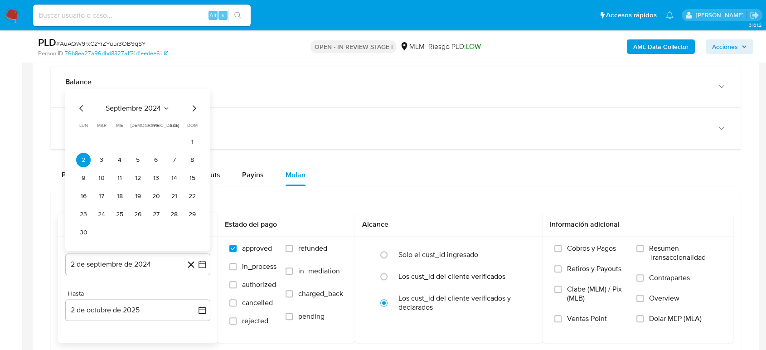
click at [167, 110] on icon "Seleccionar mes y año" at bounding box center [166, 107] width 7 height 7
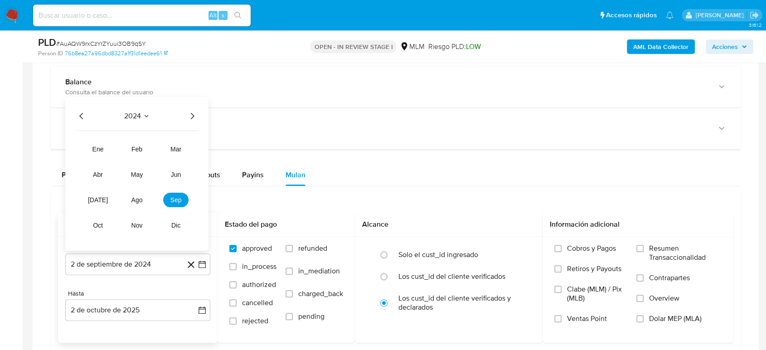
drag, startPoint x: 191, startPoint y: 111, endPoint x: 193, endPoint y: 121, distance: 10.2
click at [193, 113] on icon "Año siguiente" at bounding box center [192, 115] width 11 height 11
click at [179, 151] on span "mar" at bounding box center [175, 148] width 11 height 7
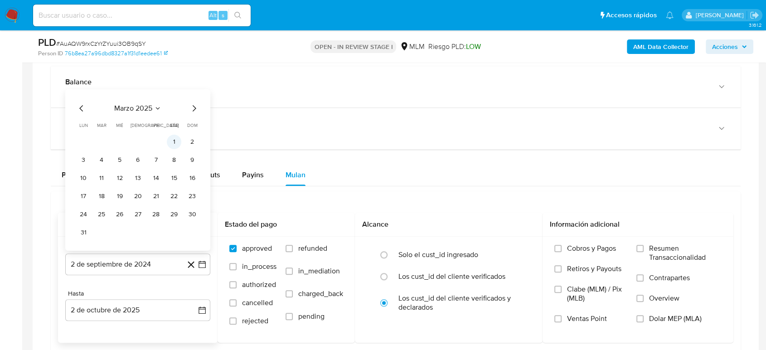
click at [177, 141] on button "1" at bounding box center [174, 141] width 14 height 14
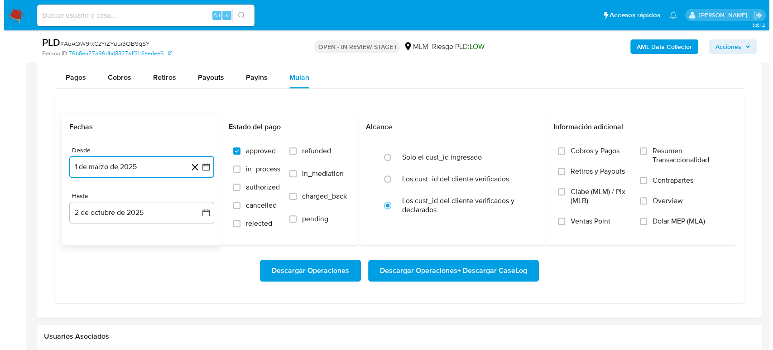
scroll to position [906, 0]
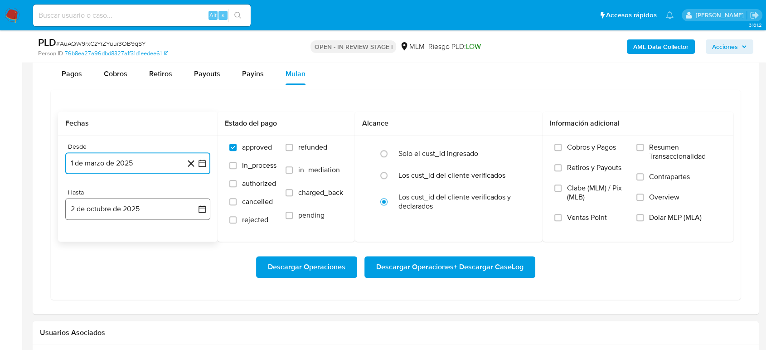
click at [205, 212] on icon "button" at bounding box center [201, 208] width 9 height 9
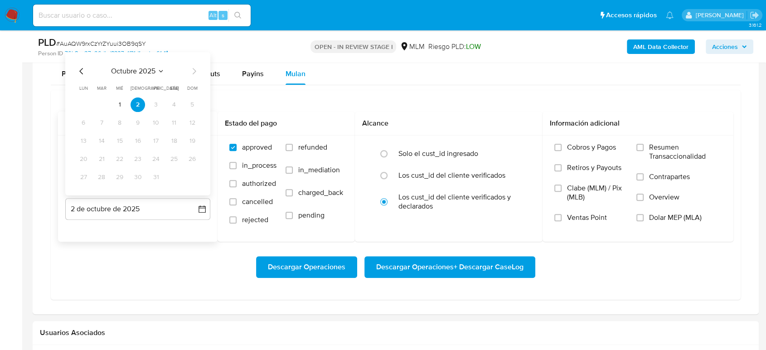
click at [80, 68] on icon "Mes anterior" at bounding box center [81, 70] width 11 height 11
click at [84, 74] on icon "Mes anterior" at bounding box center [81, 70] width 11 height 11
click at [193, 176] on button "31" at bounding box center [192, 176] width 14 height 14
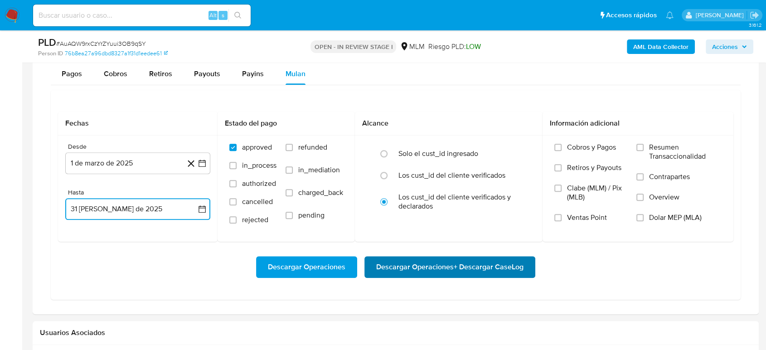
click at [423, 261] on span "Descargar Operaciones + Descargar CaseLog" at bounding box center [449, 267] width 147 height 20
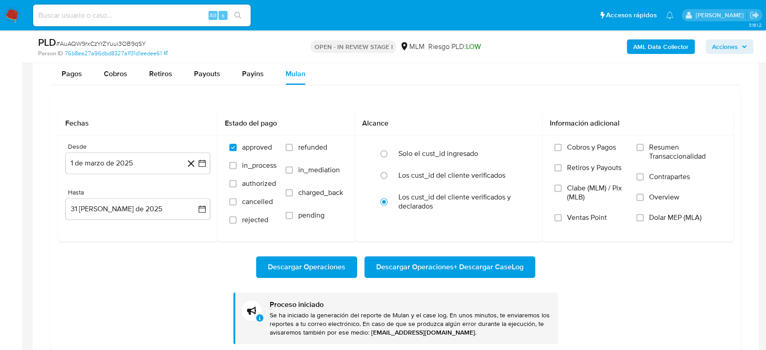
click at [647, 44] on b "AML Data Collector" at bounding box center [660, 46] width 55 height 14
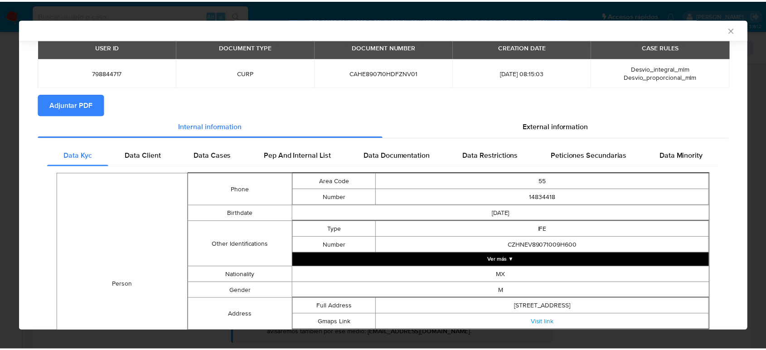
scroll to position [0, 0]
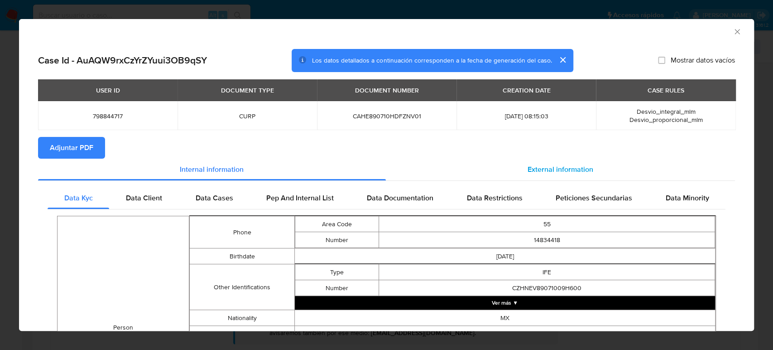
click at [572, 166] on span "External information" at bounding box center [561, 169] width 66 height 10
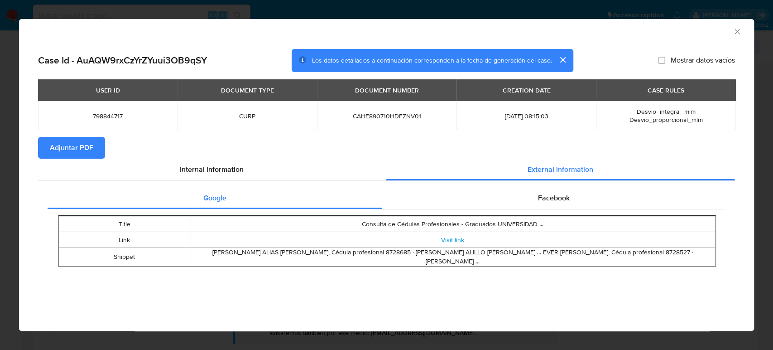
click at [733, 32] on icon "Cerrar ventana" at bounding box center [737, 31] width 9 height 9
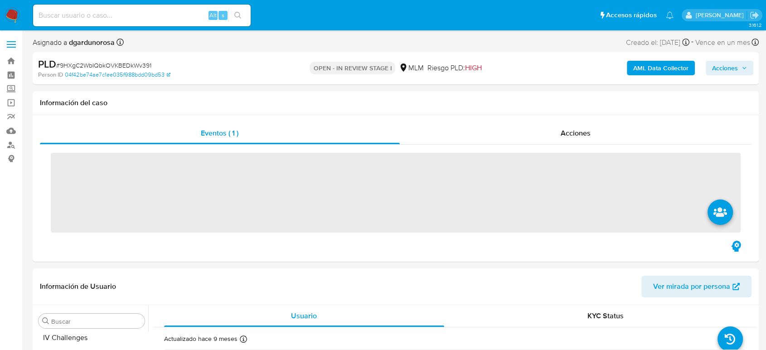
scroll to position [426, 0]
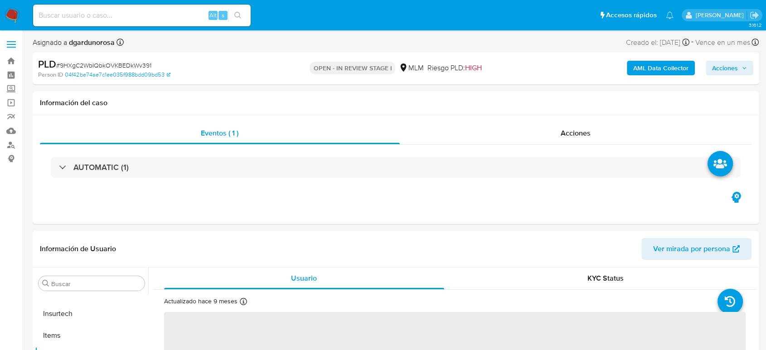
select select "10"
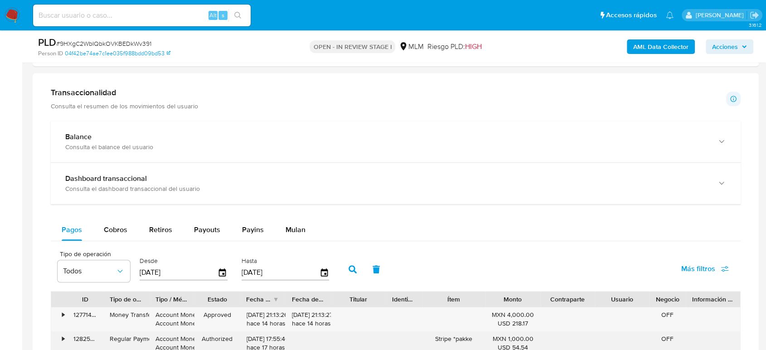
scroll to position [704, 0]
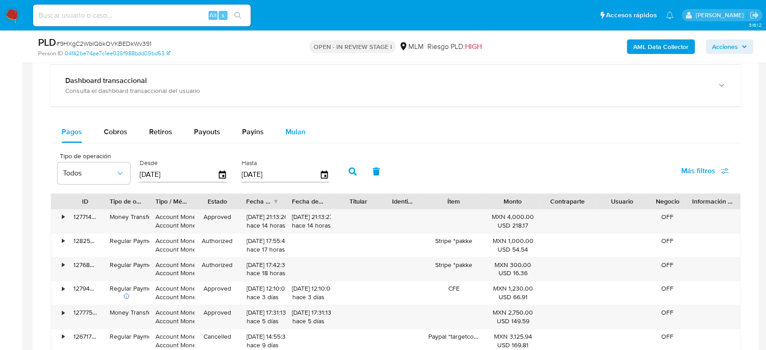
click at [292, 133] on span "Mulan" at bounding box center [295, 131] width 20 height 10
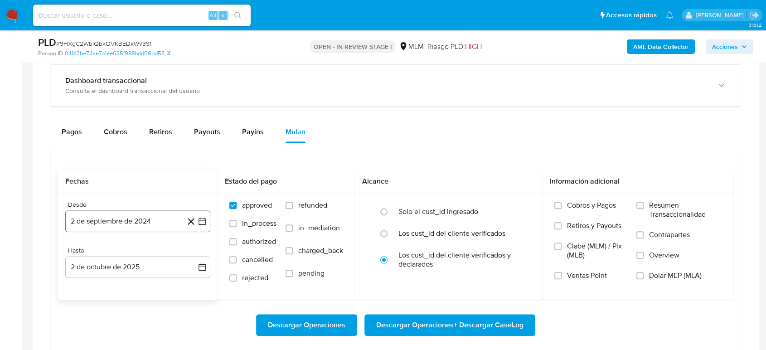
click at [205, 215] on button "2 de septiembre de 2024" at bounding box center [137, 221] width 145 height 22
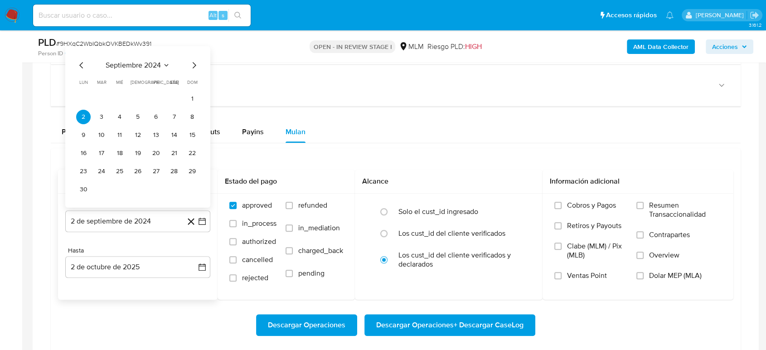
click at [164, 63] on icon "Seleccionar mes y año" at bounding box center [166, 65] width 7 height 7
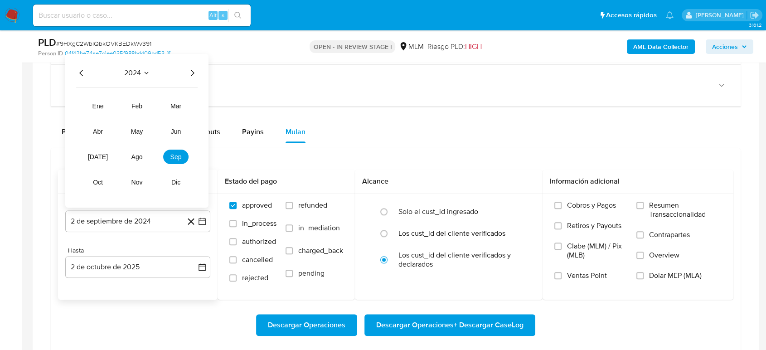
click at [192, 75] on icon "Año siguiente" at bounding box center [192, 72] width 11 height 11
click at [177, 102] on span "mar" at bounding box center [175, 105] width 11 height 7
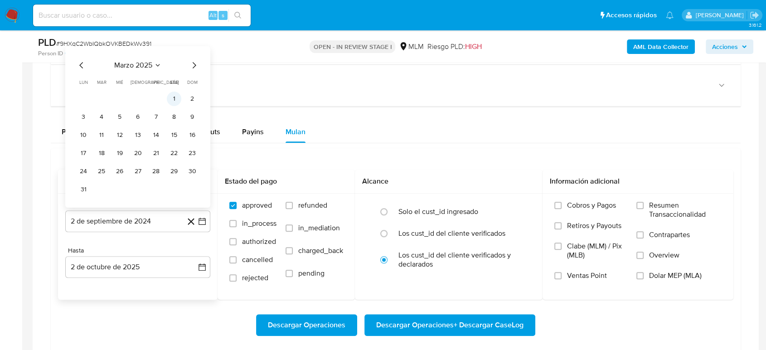
click at [172, 104] on button "1" at bounding box center [174, 98] width 14 height 14
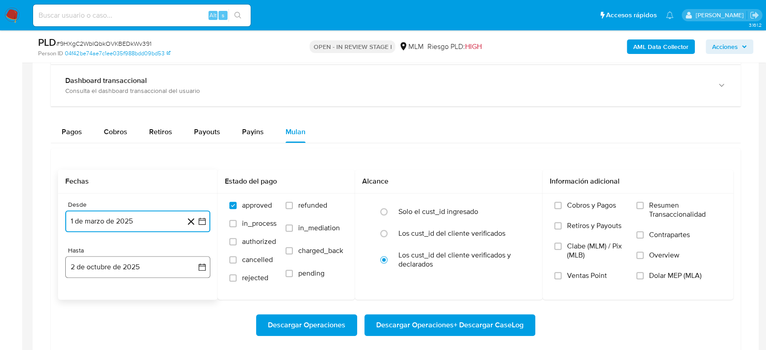
click at [205, 267] on icon "button" at bounding box center [201, 266] width 7 height 7
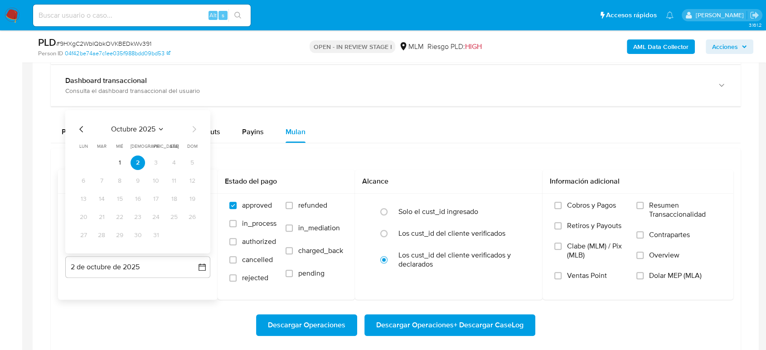
click at [81, 129] on icon "Mes anterior" at bounding box center [81, 129] width 11 height 11
click at [81, 130] on icon "Mes anterior" at bounding box center [81, 129] width 4 height 6
click at [196, 231] on button "31" at bounding box center [192, 235] width 14 height 14
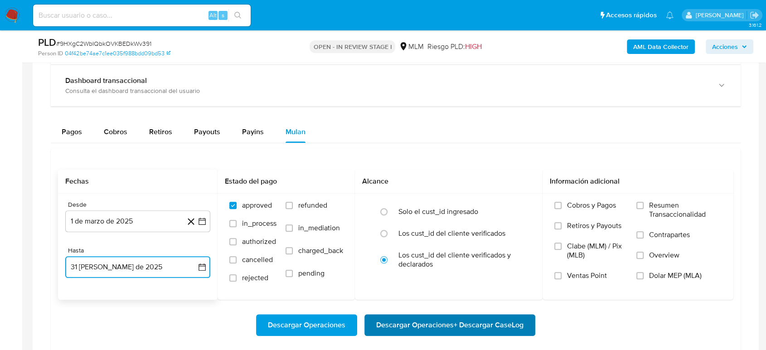
click at [431, 321] on span "Descargar Operaciones + Descargar CaseLog" at bounding box center [449, 325] width 147 height 20
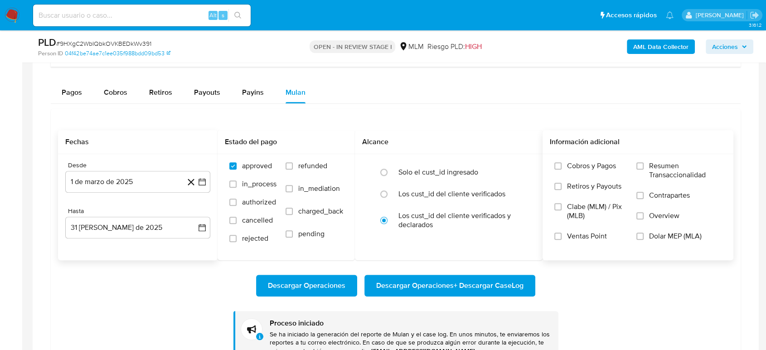
scroll to position [805, 0]
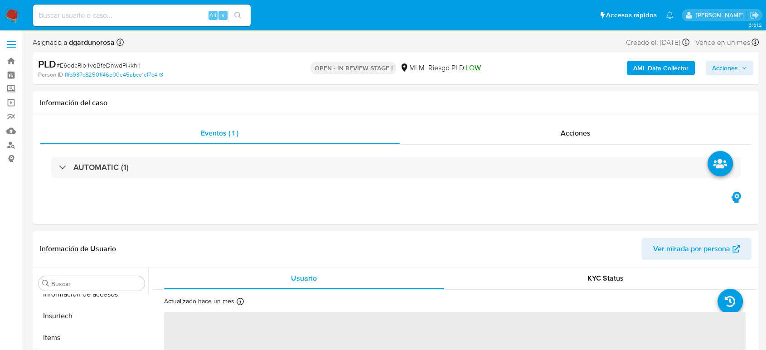
scroll to position [426, 0]
select select "10"
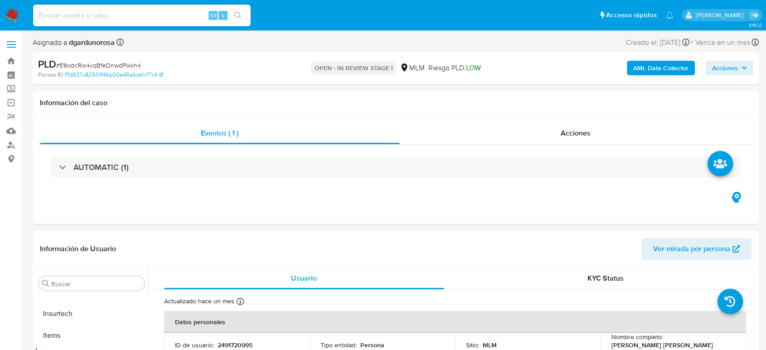
click at [108, 67] on span "# E6odcRio4vqBfeDnwdPikkh4" at bounding box center [98, 65] width 85 height 9
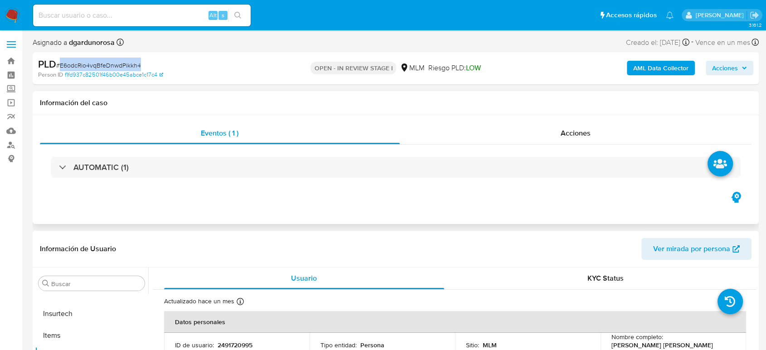
copy span "E6odcRio4vqBfeDnwdPikkh4"
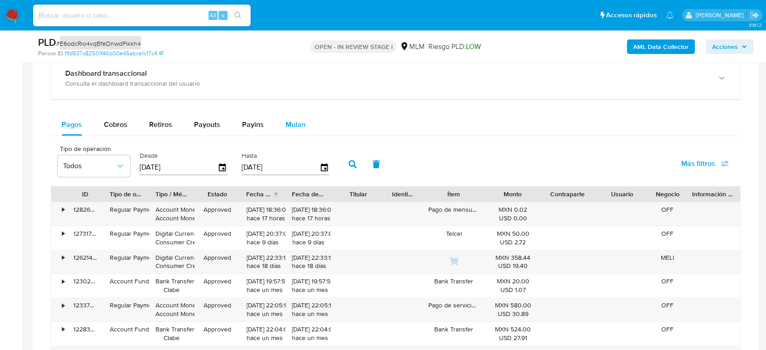
scroll to position [654, 0]
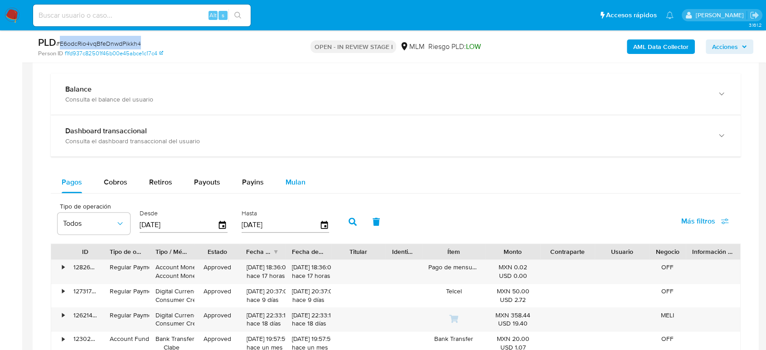
click at [297, 175] on div "Mulan" at bounding box center [295, 182] width 20 height 22
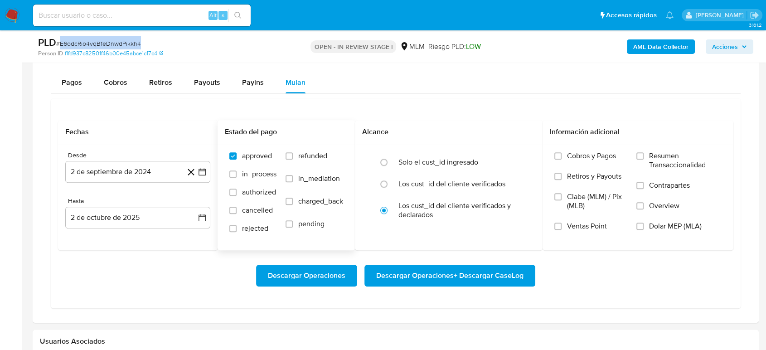
scroll to position [755, 0]
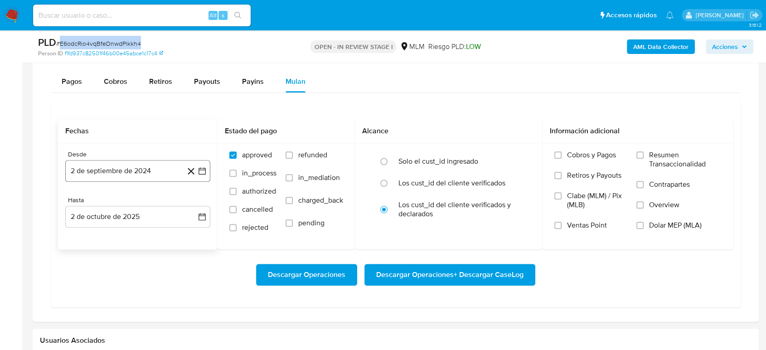
click at [205, 172] on icon "button" at bounding box center [201, 170] width 9 height 9
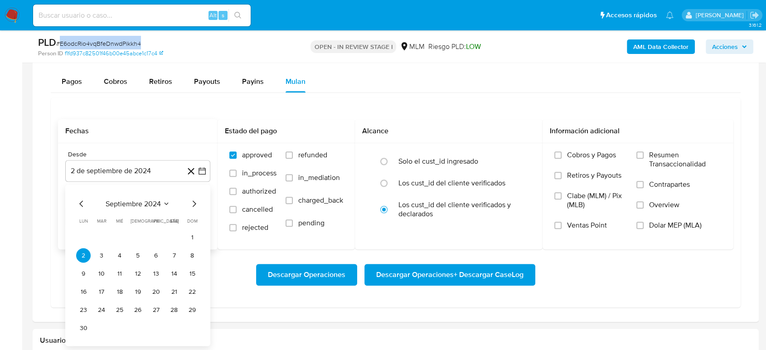
click at [167, 200] on icon "Seleccionar mes y año" at bounding box center [166, 203] width 7 height 7
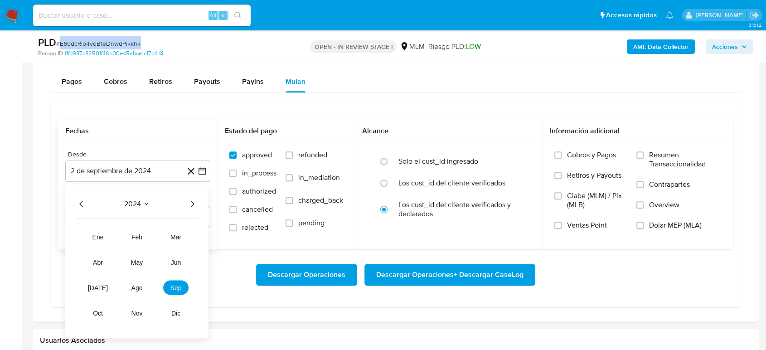
click at [188, 204] on icon "Año siguiente" at bounding box center [192, 203] width 11 height 11
click at [181, 232] on button "mar" at bounding box center [175, 236] width 25 height 14
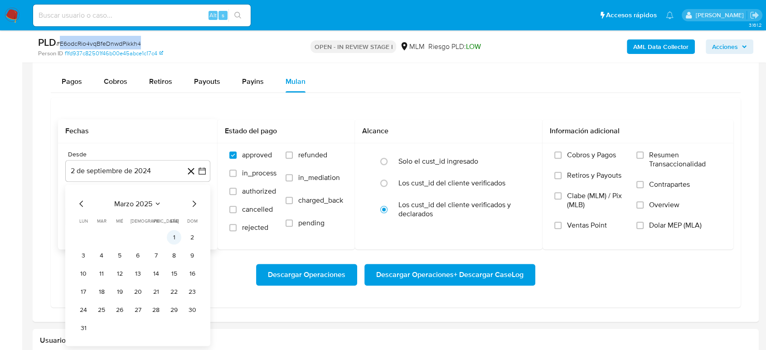
click at [173, 236] on button "1" at bounding box center [174, 237] width 14 height 14
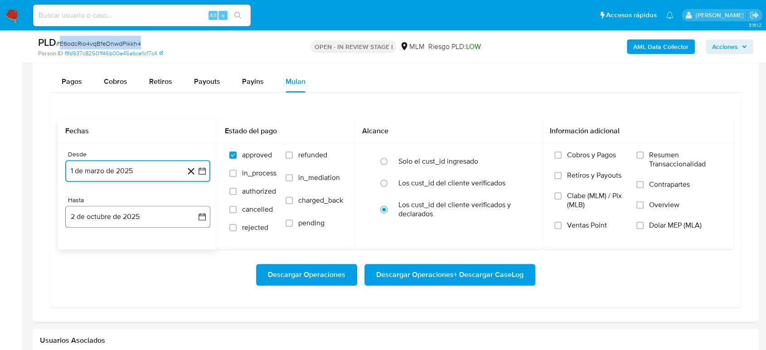
click at [203, 217] on icon "button" at bounding box center [201, 216] width 9 height 9
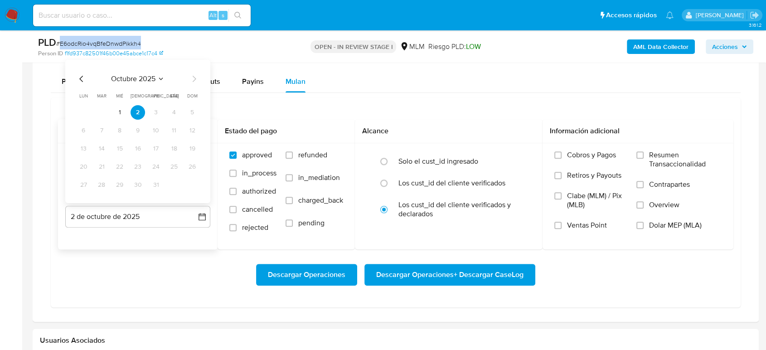
click at [78, 80] on icon "Mes anterior" at bounding box center [81, 78] width 11 height 11
click at [193, 184] on button "31" at bounding box center [192, 185] width 14 height 14
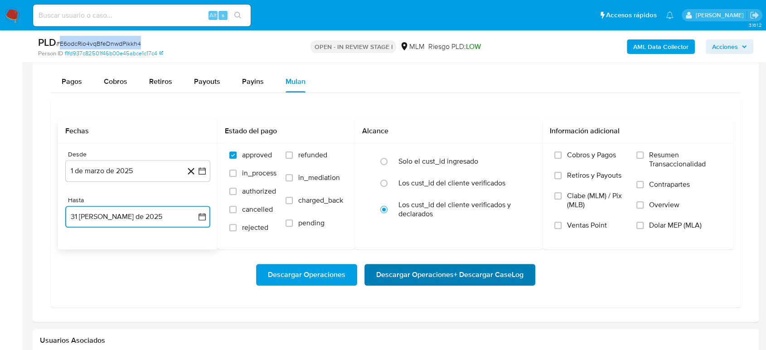
click at [388, 272] on span "Descargar Operaciones + Descargar CaseLog" at bounding box center [449, 275] width 147 height 20
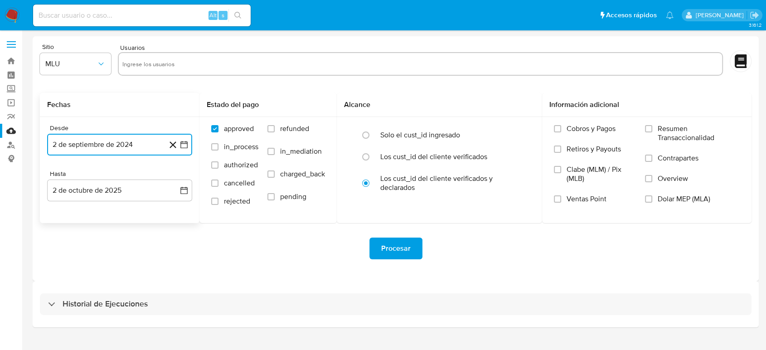
click at [187, 146] on icon "button" at bounding box center [183, 144] width 9 height 9
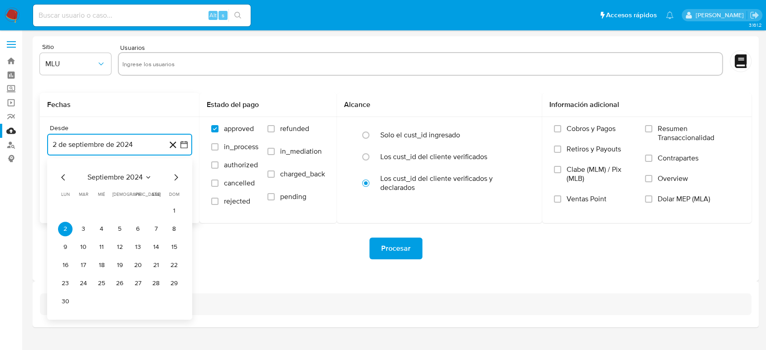
click at [151, 181] on button "septiembre 2024" at bounding box center [119, 177] width 64 height 9
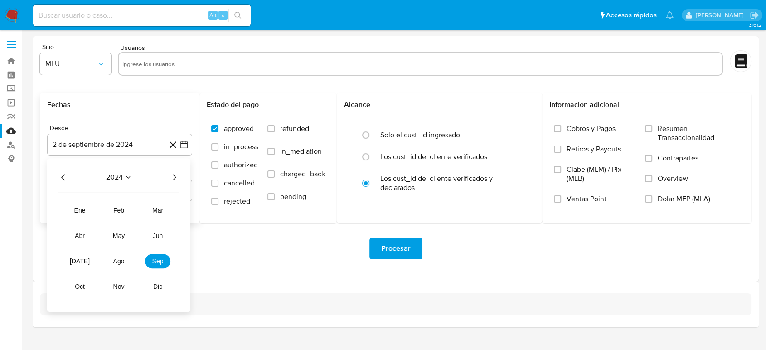
click at [174, 177] on icon "Año siguiente" at bounding box center [174, 177] width 11 height 11
click at [155, 209] on span "mar" at bounding box center [157, 210] width 11 height 7
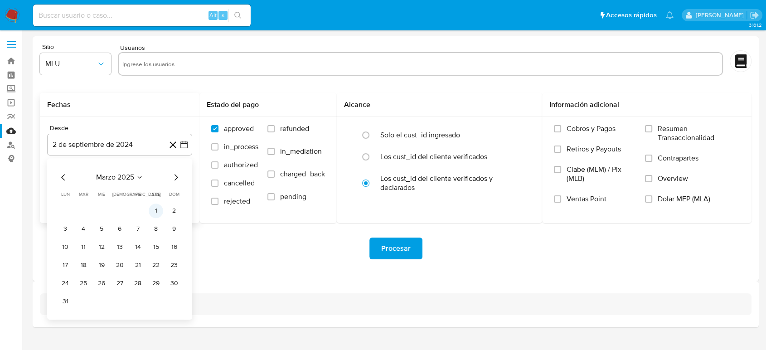
click at [152, 212] on button "1" at bounding box center [156, 210] width 14 height 14
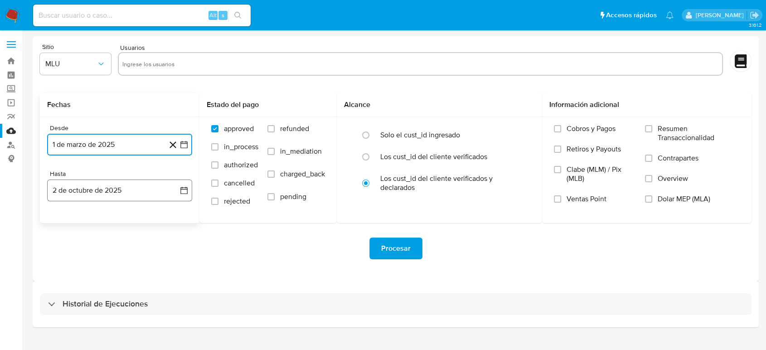
click at [179, 192] on icon "button" at bounding box center [183, 190] width 9 height 9
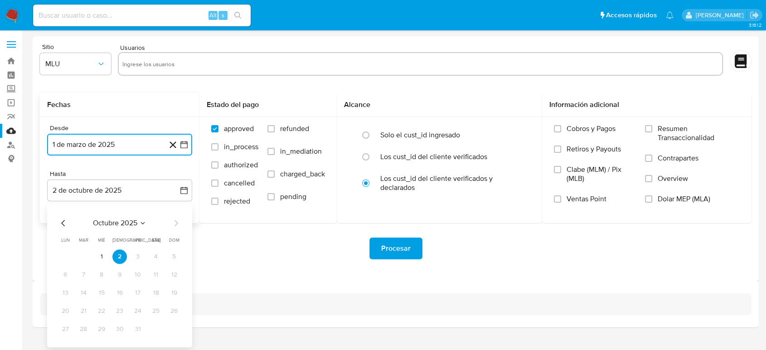
click at [144, 223] on icon "Seleccionar mes y año" at bounding box center [142, 222] width 7 height 7
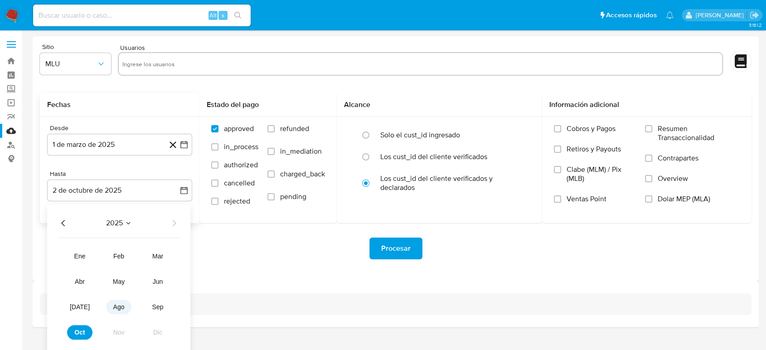
click at [121, 310] on button "ago" at bounding box center [118, 306] width 25 height 14
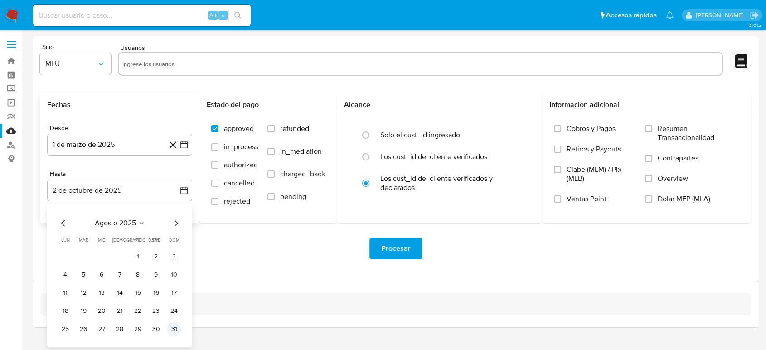
click at [173, 330] on button "31" at bounding box center [174, 329] width 14 height 14
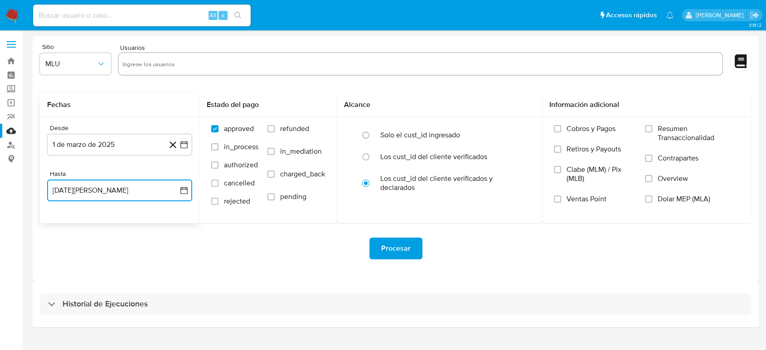
click at [312, 66] on input "text" at bounding box center [420, 64] width 596 height 14
type input "52034876"
click at [210, 59] on input "text" at bounding box center [447, 64] width 542 height 14
paste input "302698885"
type input "302698885"
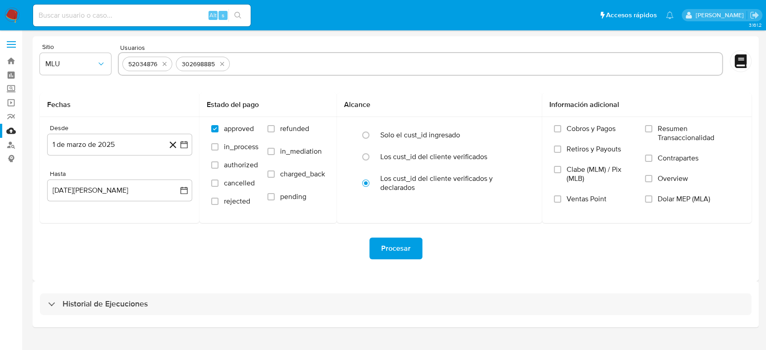
click at [451, 62] on input "text" at bounding box center [475, 64] width 485 height 14
paste input "267637816"
type input "267637816"
drag, startPoint x: 374, startPoint y: 54, endPoint x: 375, endPoint y: 61, distance: 6.9
click at [374, 54] on div "52034876 302698885 267637816" at bounding box center [420, 64] width 605 height 24
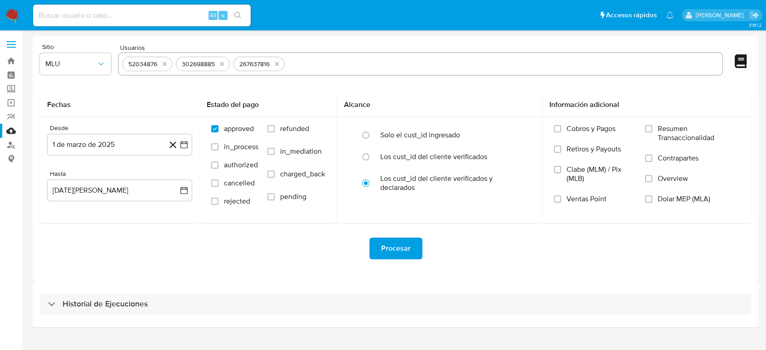
click at [375, 62] on input "text" at bounding box center [503, 64] width 430 height 14
paste input "1156101269"
type input "1156101269"
click at [482, 254] on div "Procesar" at bounding box center [395, 248] width 711 height 22
click at [407, 249] on span "Procesar" at bounding box center [395, 248] width 29 height 20
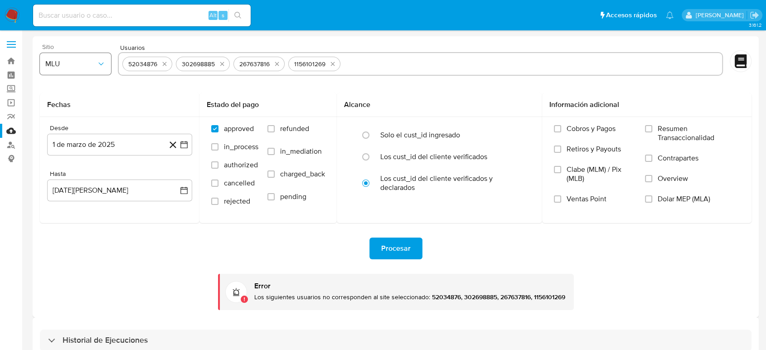
click at [76, 65] on span "MLU" at bounding box center [70, 63] width 51 height 9
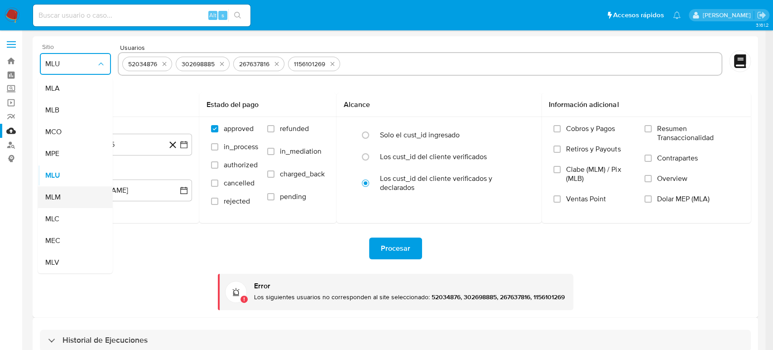
click at [62, 202] on div "MLM" at bounding box center [72, 197] width 55 height 22
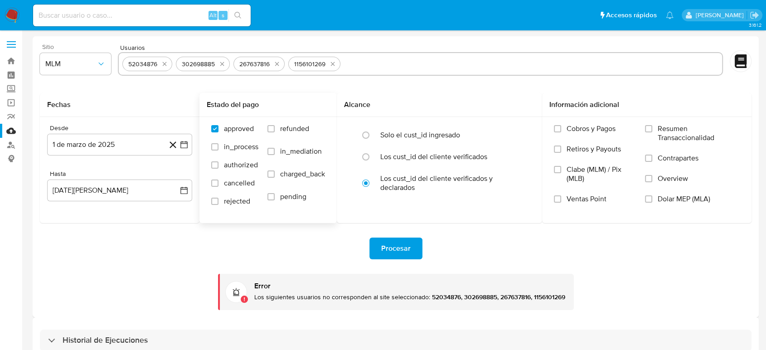
click at [289, 153] on form "Sitio MLM Usuarios 52034876 302698885 267637816 1156101269 Fechas Desde [DATE][…" at bounding box center [395, 176] width 711 height 266
click at [457, 259] on div "Procesar Error Los siguientes usuarios no corresponden al site seleccionado: 52…" at bounding box center [395, 266] width 711 height 87
click at [649, 180] on input "Overview" at bounding box center [648, 178] width 7 height 7
click at [413, 247] on button "Procesar" at bounding box center [395, 248] width 53 height 22
